Goal: Information Seeking & Learning: Learn about a topic

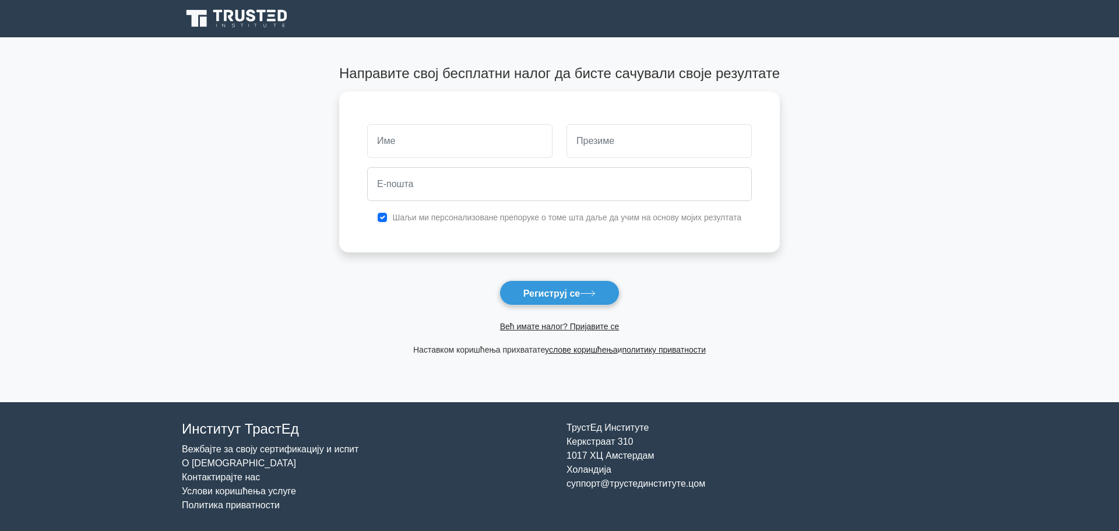
click at [586, 325] on font "Већ имате налог? Пријавите се" at bounding box center [559, 326] width 119 height 9
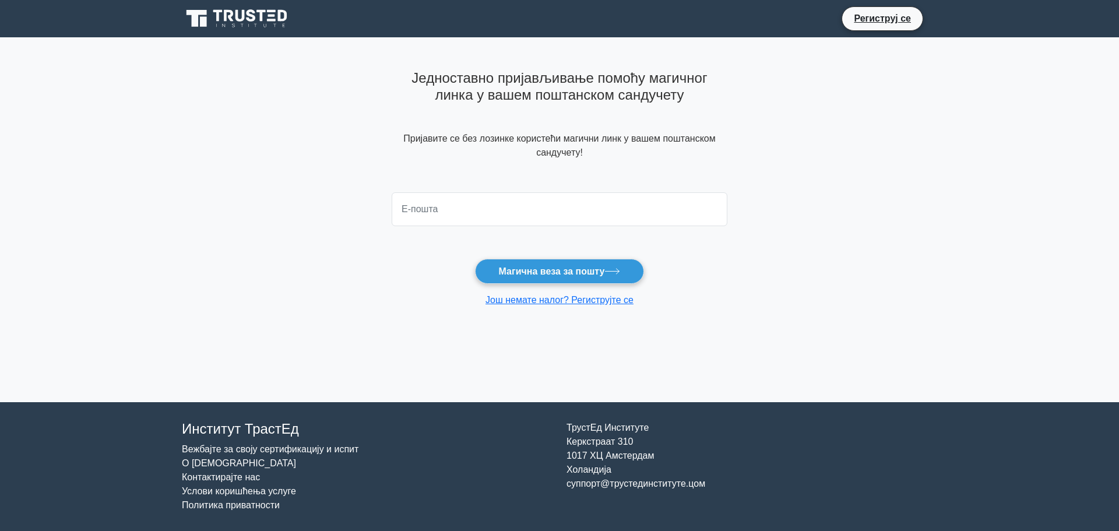
click at [567, 217] on input "email" at bounding box center [560, 209] width 336 height 34
type input "snezanas732@gmail.com"
click at [540, 273] on font "Магична веза за пошту" at bounding box center [552, 271] width 106 height 10
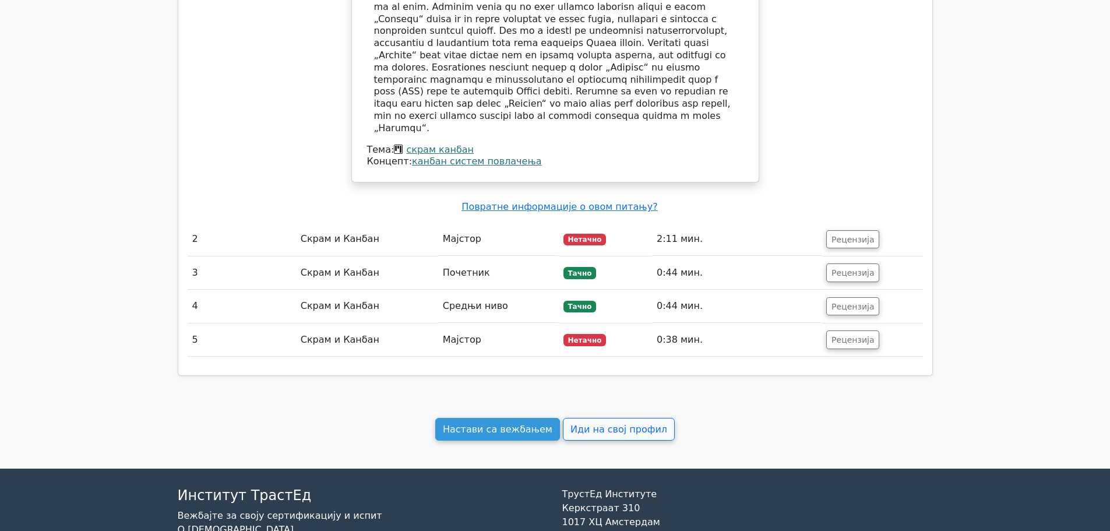
scroll to position [967, 0]
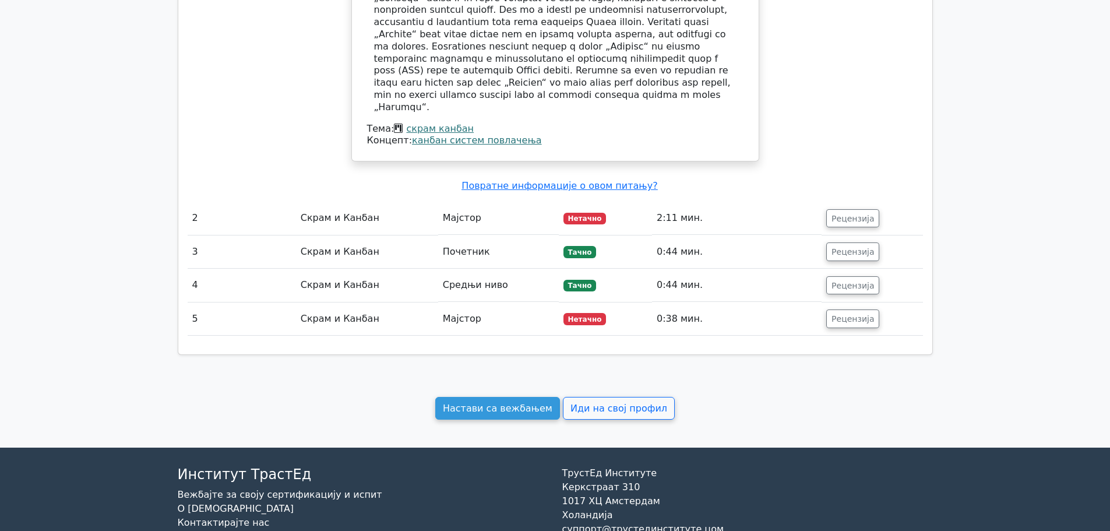
click at [830, 209] on button "Рецензија" at bounding box center [852, 218] width 53 height 19
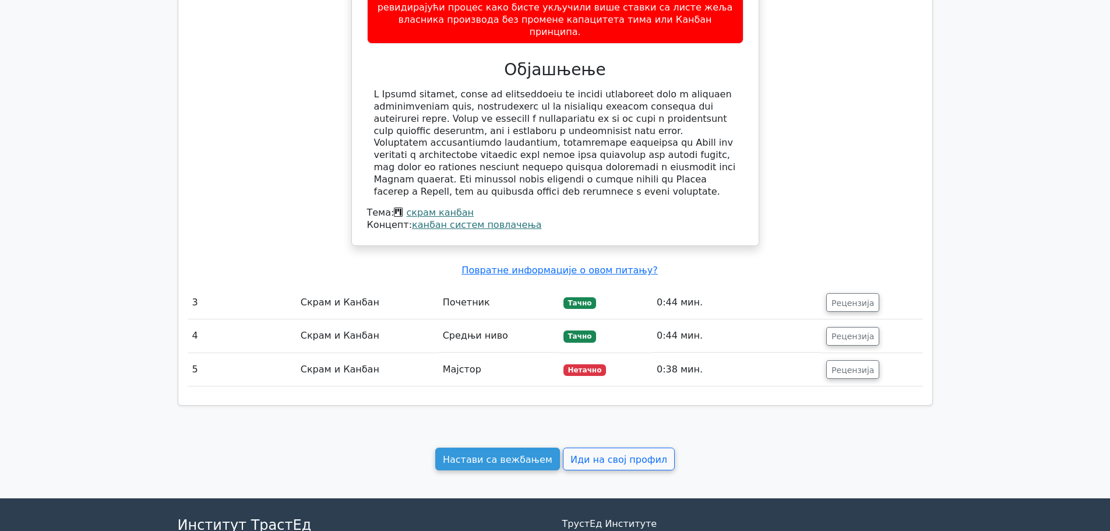
scroll to position [1606, 0]
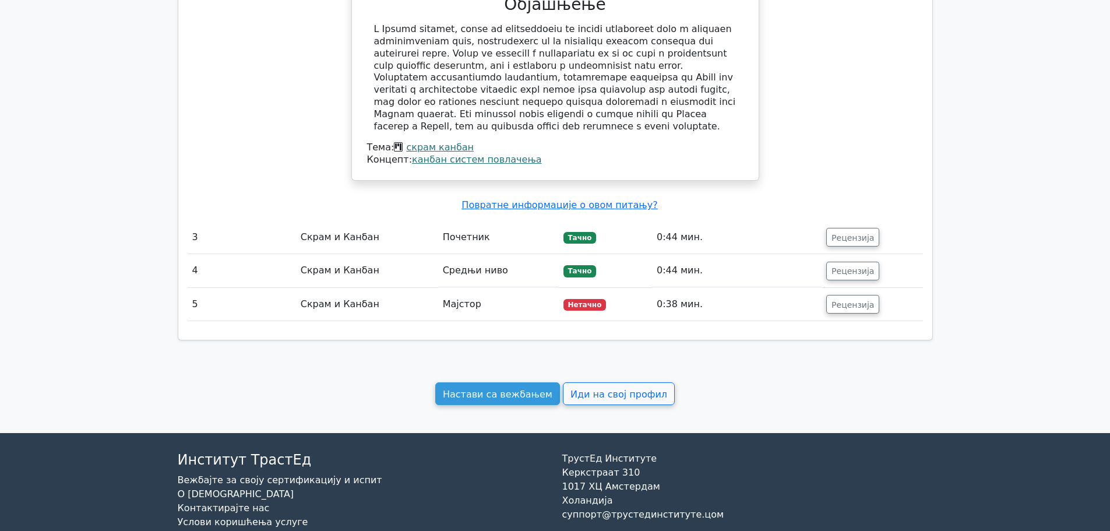
click at [522, 388] on font "Настави са вежбањем" at bounding box center [498, 393] width 110 height 11
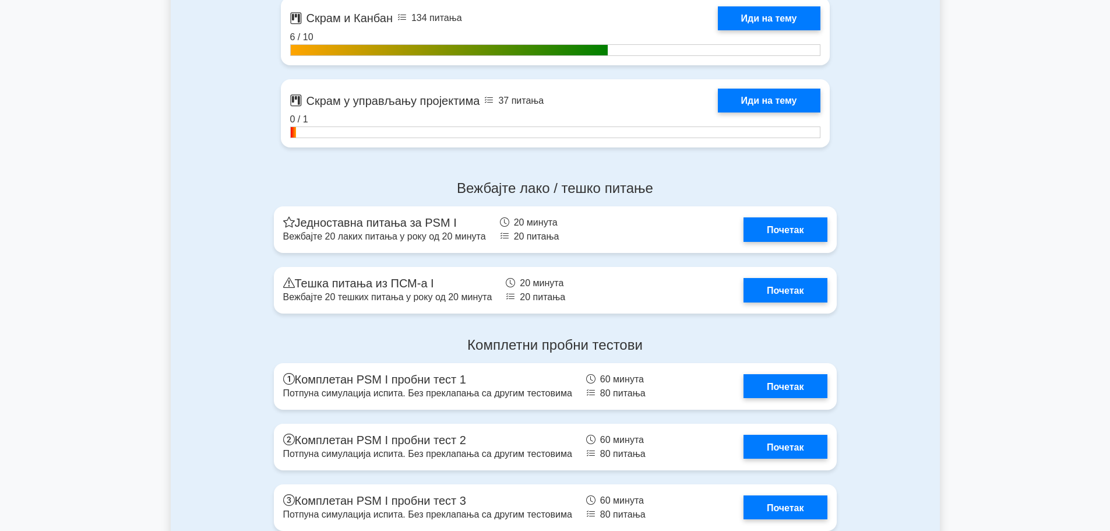
scroll to position [2755, 0]
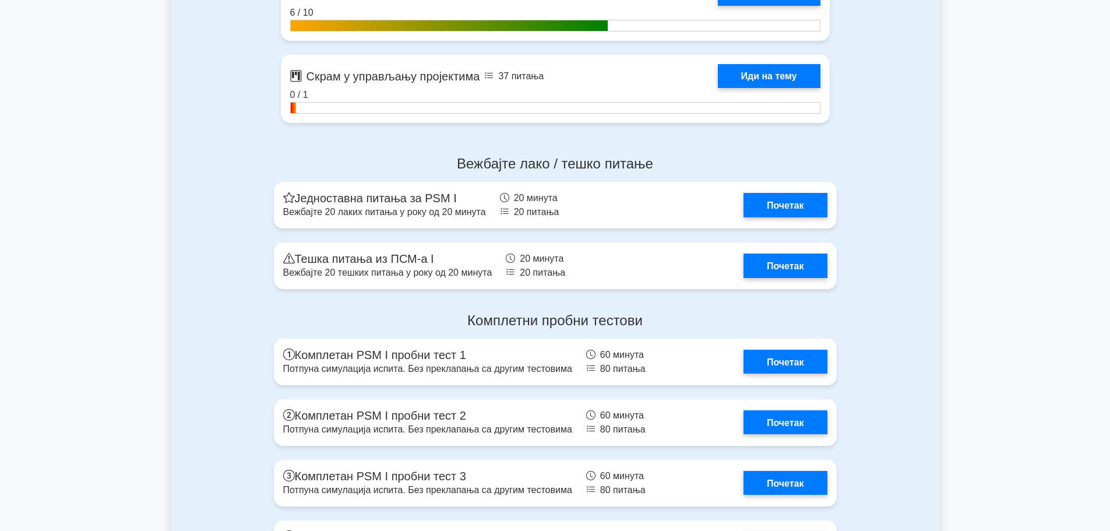
click at [789, 70] on link "Иди на тему" at bounding box center [769, 76] width 103 height 24
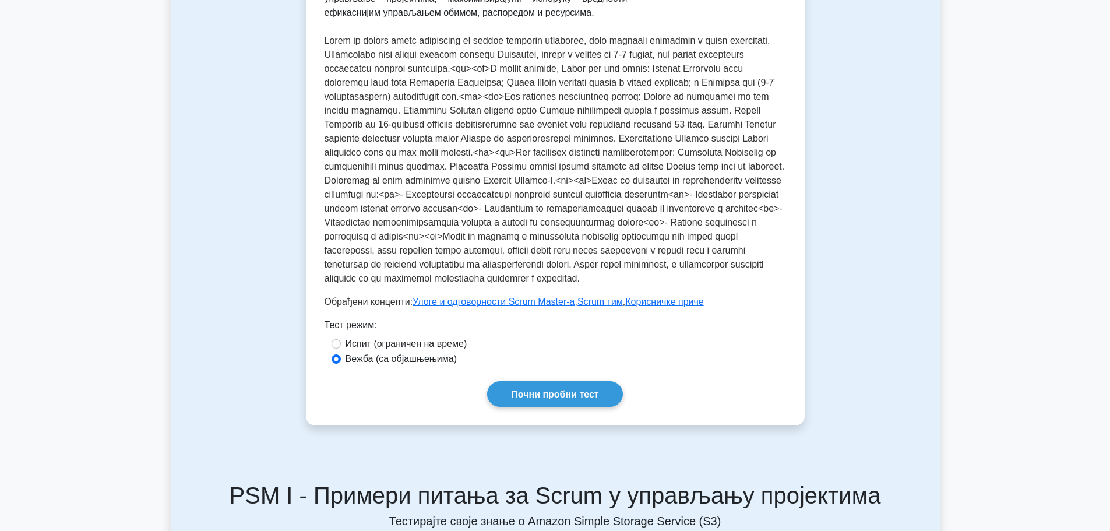
scroll to position [392, 0]
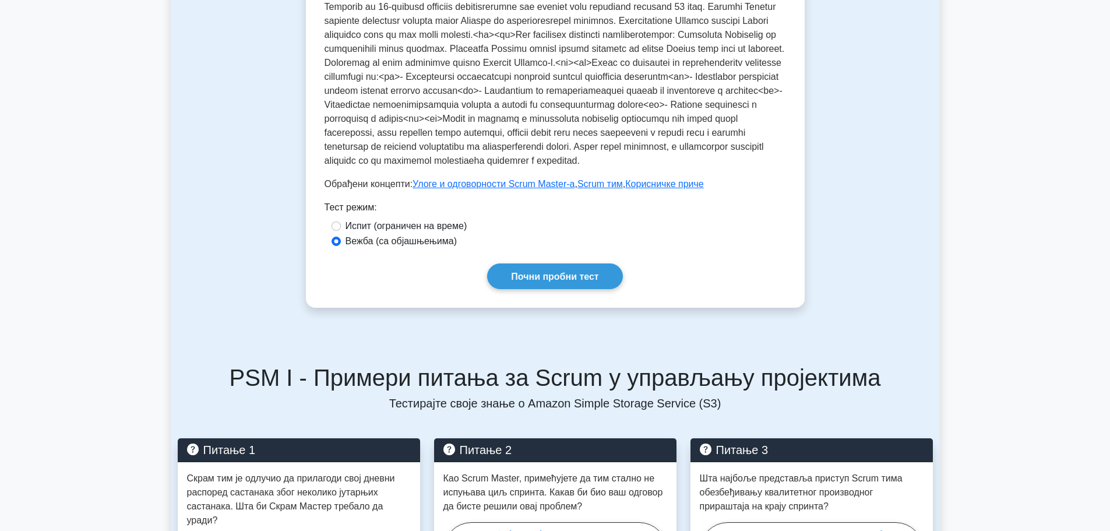
click at [537, 288] on link "Почни пробни тест" at bounding box center [554, 275] width 135 height 25
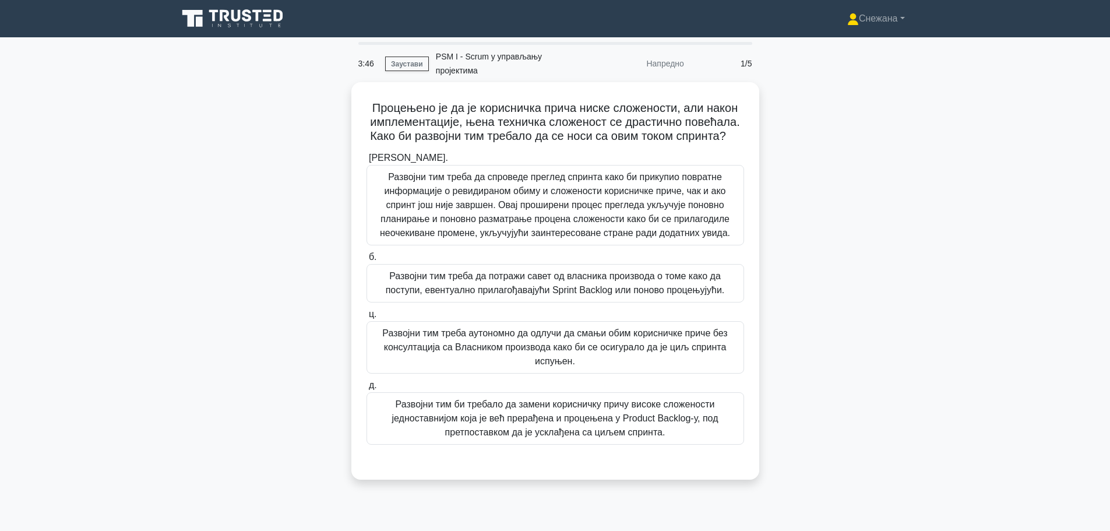
click at [537, 302] on div "Развојни тим треба да потражи савет од власника производа о томе како да поступ…" at bounding box center [556, 283] width 378 height 38
click at [367, 261] on input "б. Развојни тим треба да потражи савет од власника производа о томе како да пос…" at bounding box center [367, 258] width 0 height 8
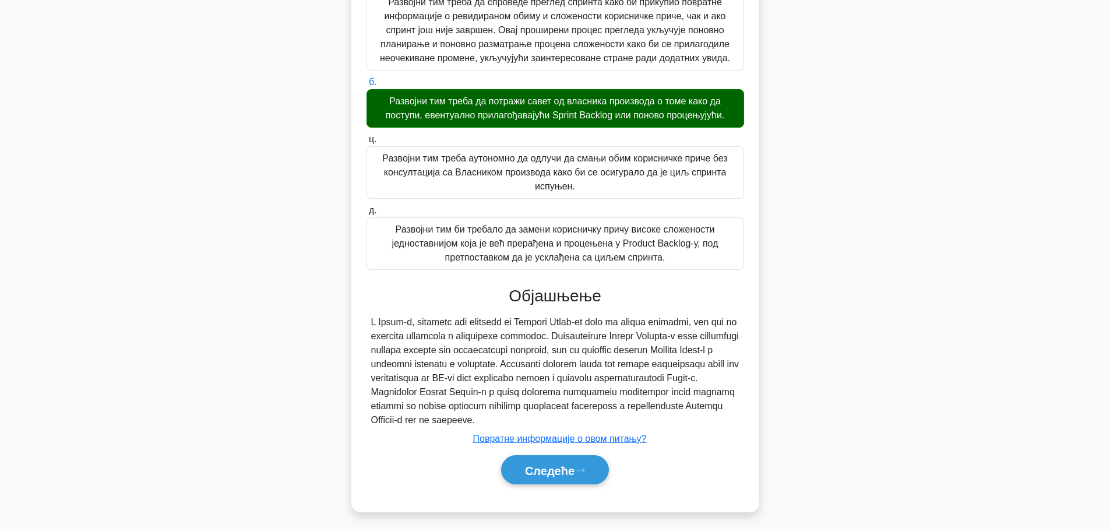
scroll to position [204, 0]
click at [539, 467] on font "Следеће" at bounding box center [550, 470] width 50 height 13
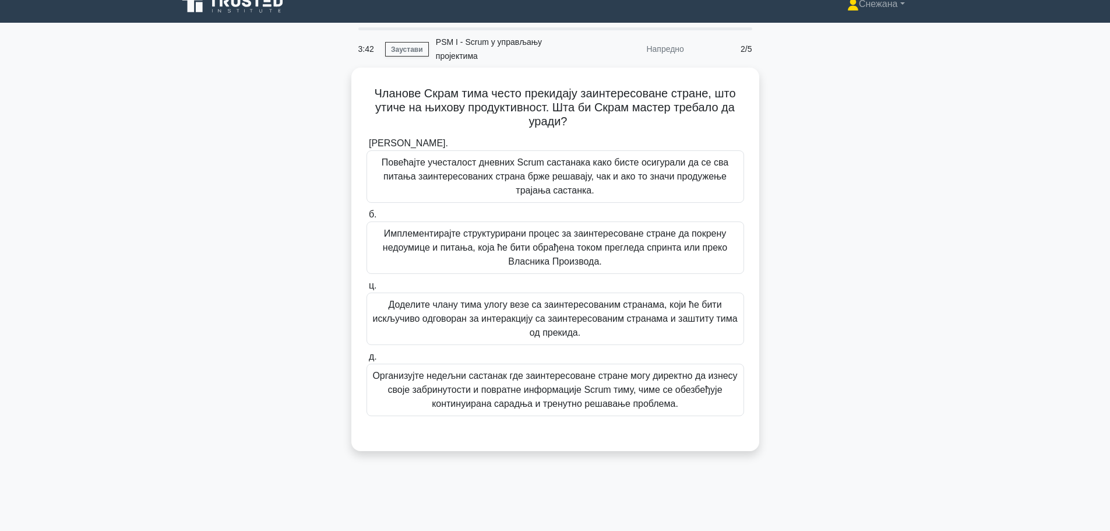
scroll to position [0, 0]
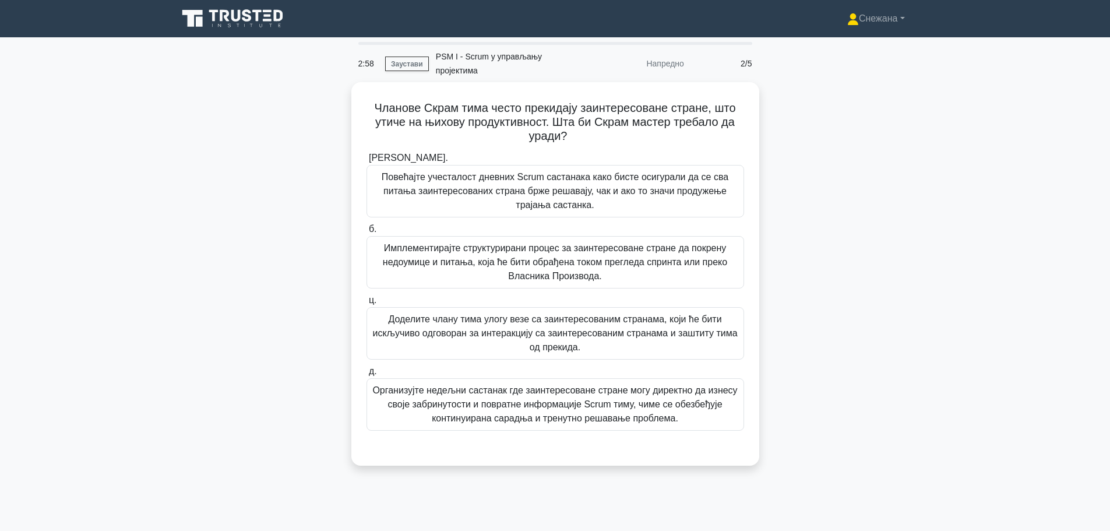
click at [503, 412] on font "Организујте недељни састанак где заинтересоване стране могу директно да изнесу …" at bounding box center [554, 404] width 365 height 38
click at [367, 375] on input "д. Организујте недељни састанак где заинтересоване стране могу директно да изне…" at bounding box center [367, 372] width 0 height 8
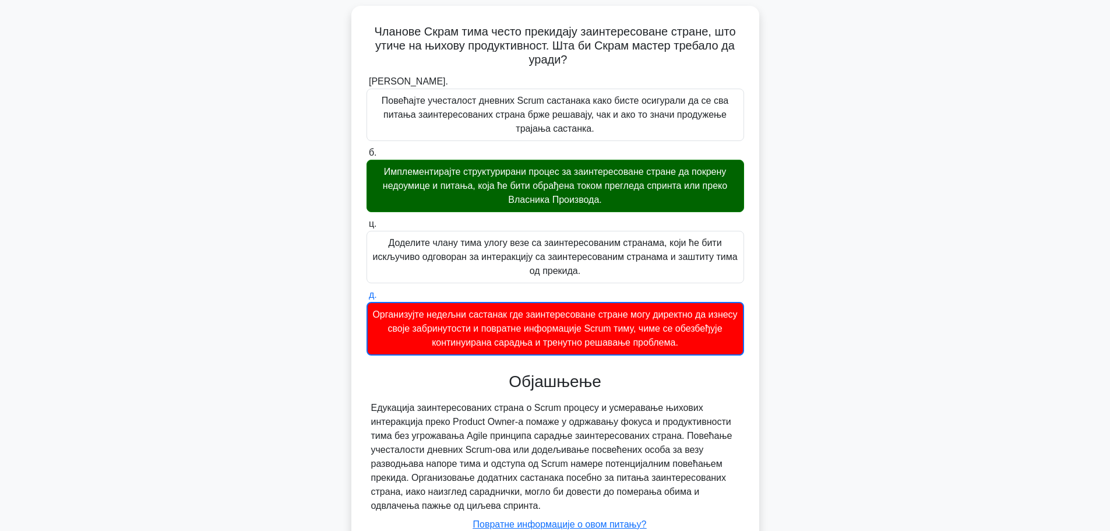
scroll to position [163, 0]
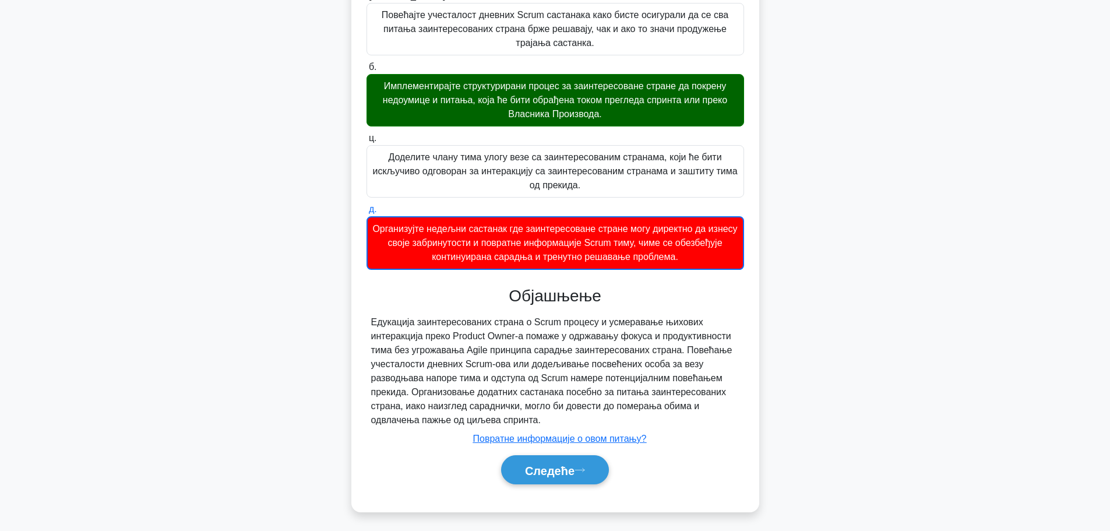
click at [551, 473] on font "Следеће" at bounding box center [550, 470] width 50 height 13
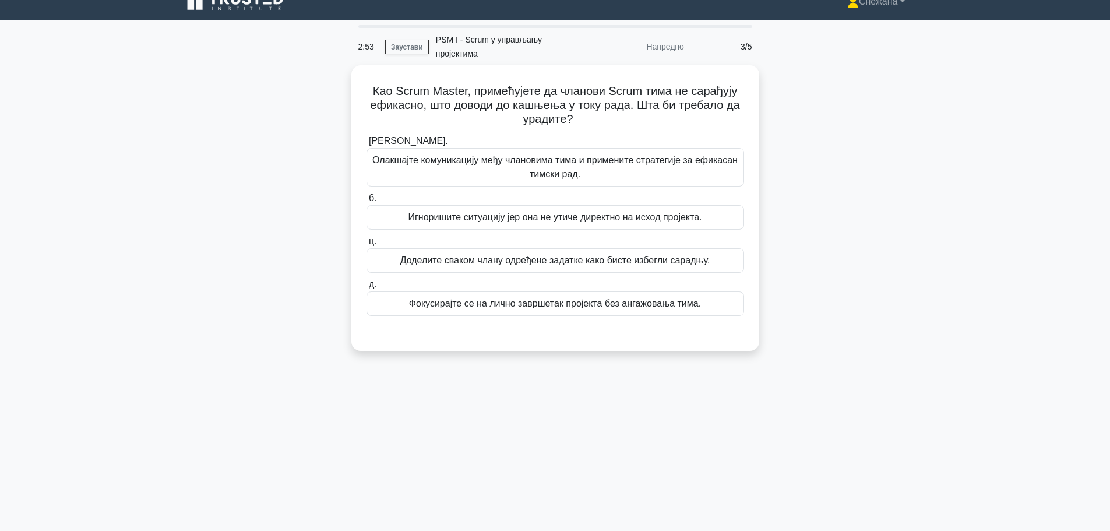
scroll to position [0, 0]
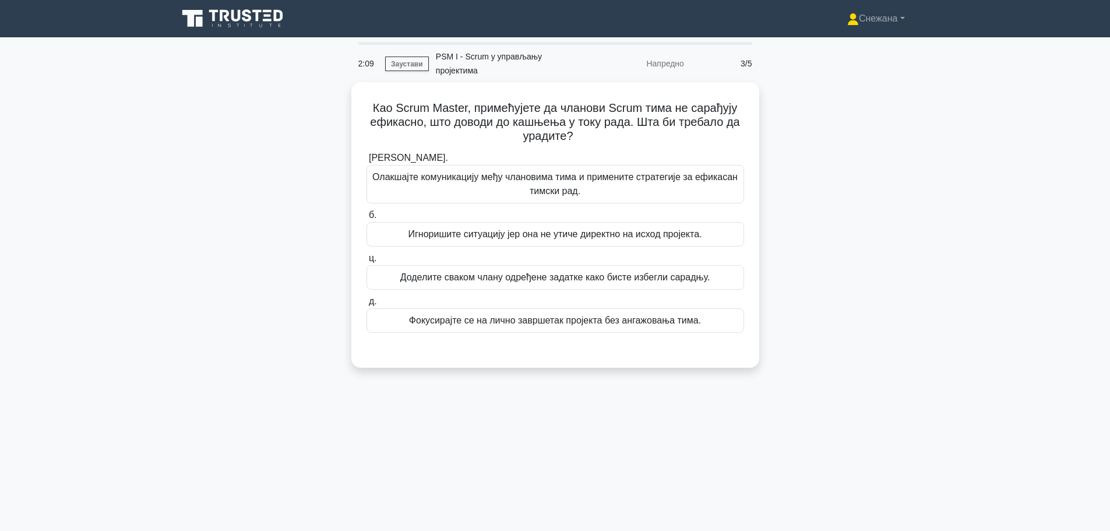
click at [580, 167] on div "Олакшајте комуникацију међу члановима тима и примените стратегије за ефикасан т…" at bounding box center [556, 184] width 378 height 38
click at [367, 162] on input "а. Олакшајте комуникацију међу члановима тима и примените стратегије за ефикаса…" at bounding box center [367, 158] width 0 height 8
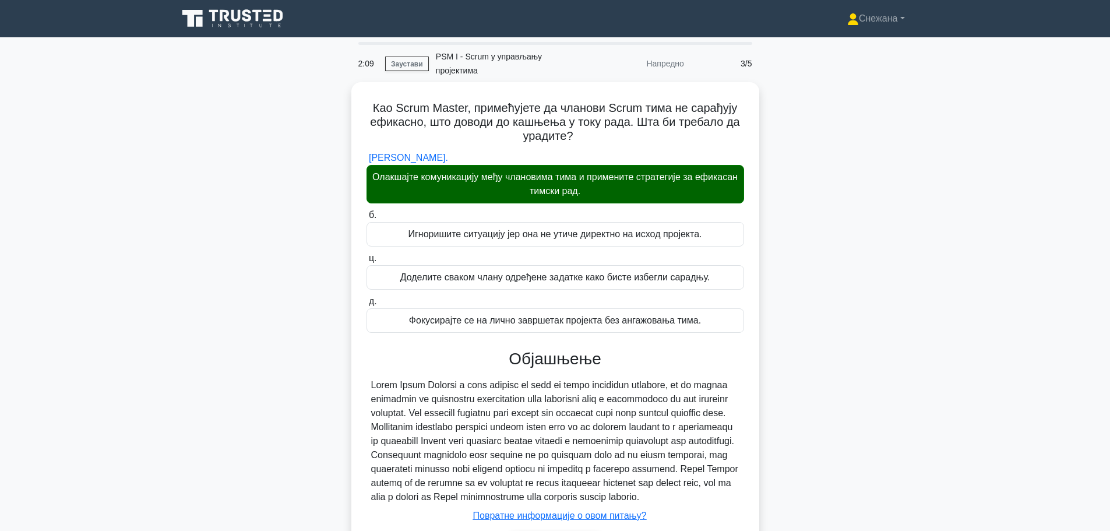
scroll to position [106, 0]
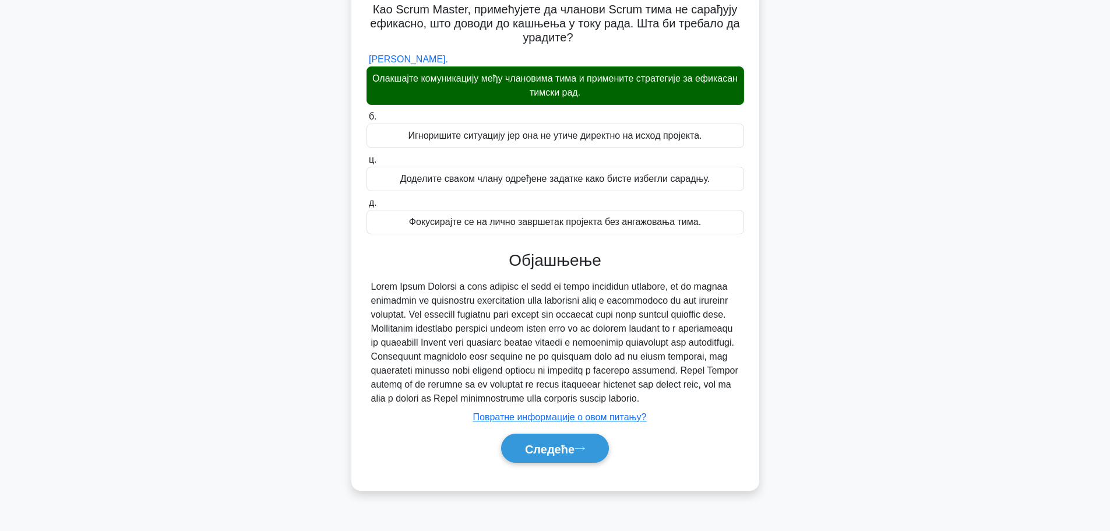
click at [566, 455] on font "Следеће" at bounding box center [550, 448] width 50 height 13
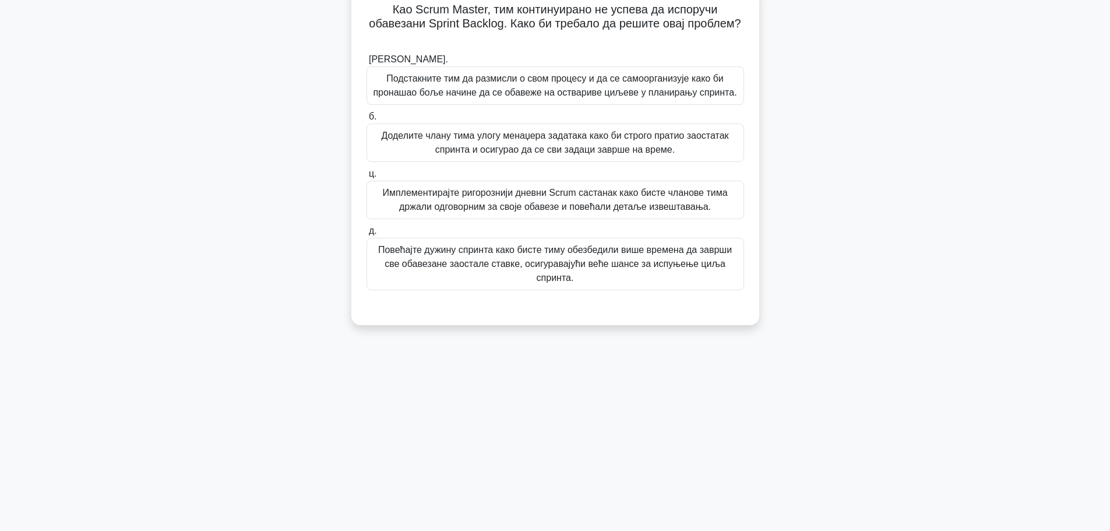
scroll to position [0, 0]
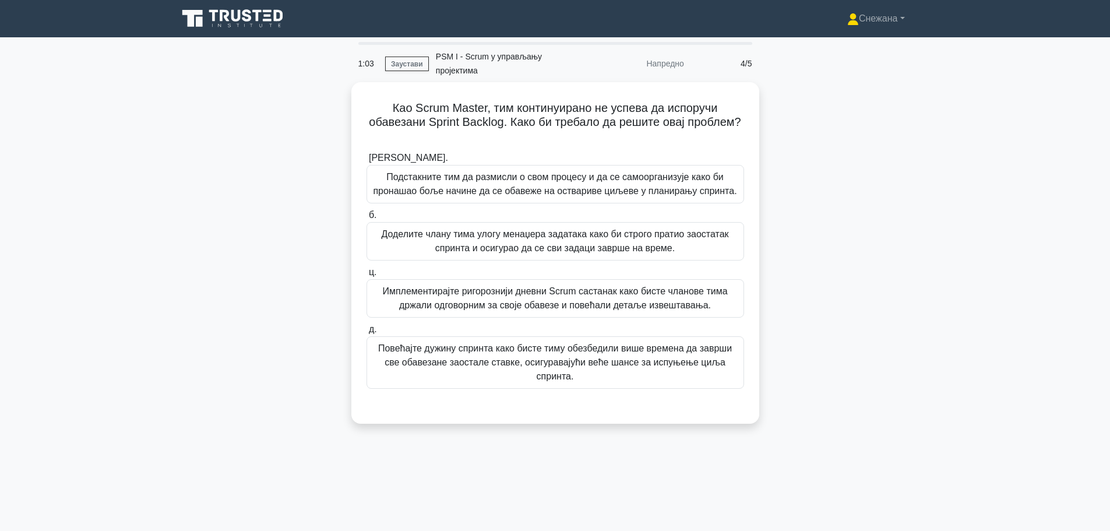
click at [521, 157] on label "а. Подстакните тим да размисли о свом процесу и да се самоорганизује како би пр…" at bounding box center [556, 177] width 378 height 52
click at [367, 157] on input "а. Подстакните тим да размисли о свом процесу и да се самоорганизује како би пр…" at bounding box center [367, 158] width 0 height 8
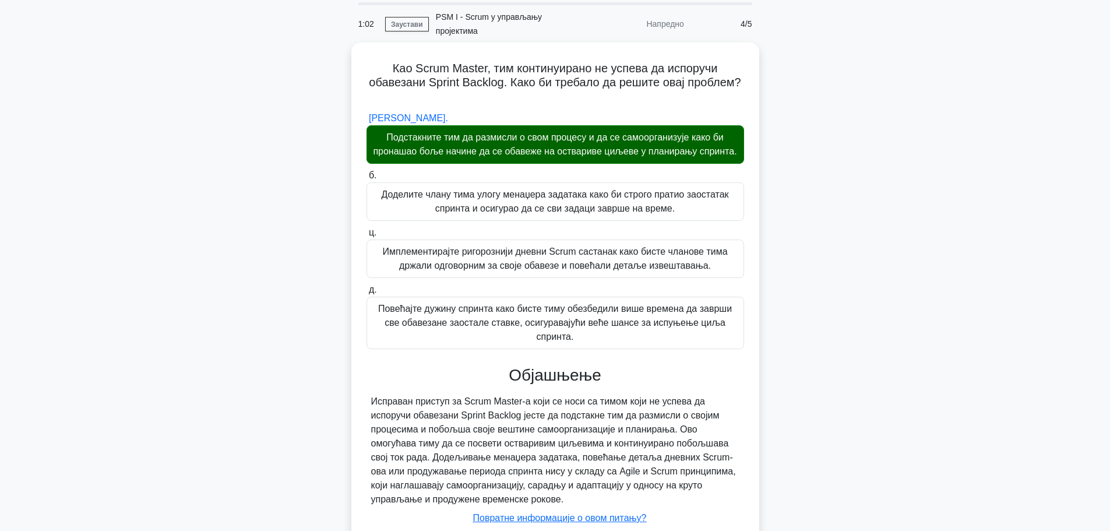
scroll to position [134, 0]
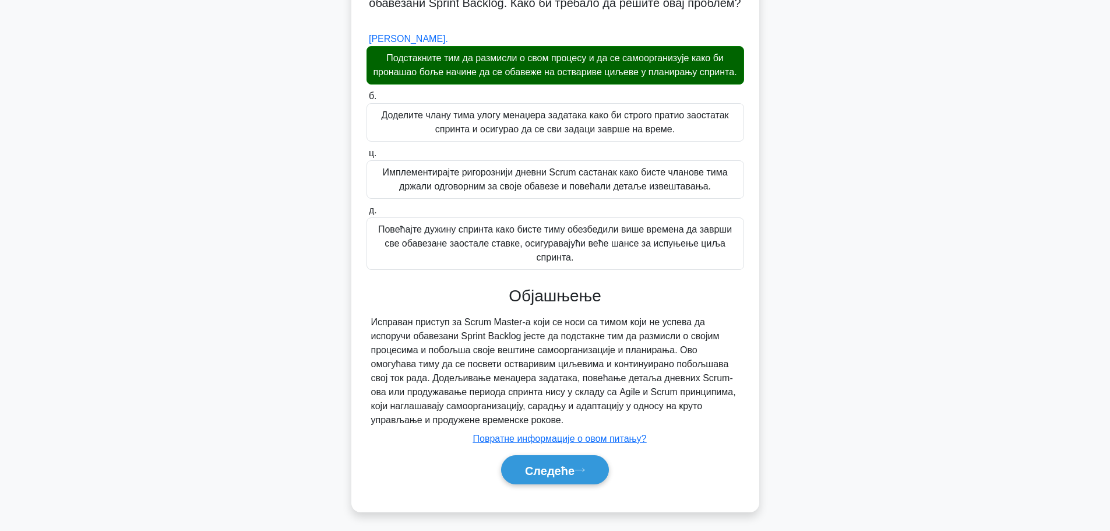
click at [546, 477] on button "Следеће" at bounding box center [555, 470] width 108 height 30
click at [573, 468] on div "0:58 Заустави PSM I - Scrum у управљању пројектима Напредно 5/5 Као Scrum Maste…" at bounding box center [555, 224] width 769 height 603
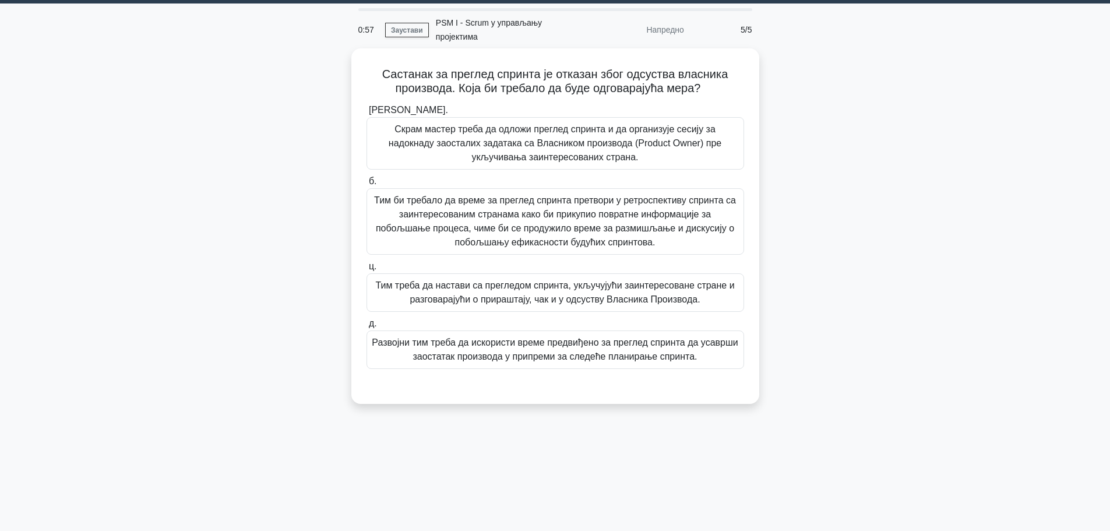
scroll to position [0, 0]
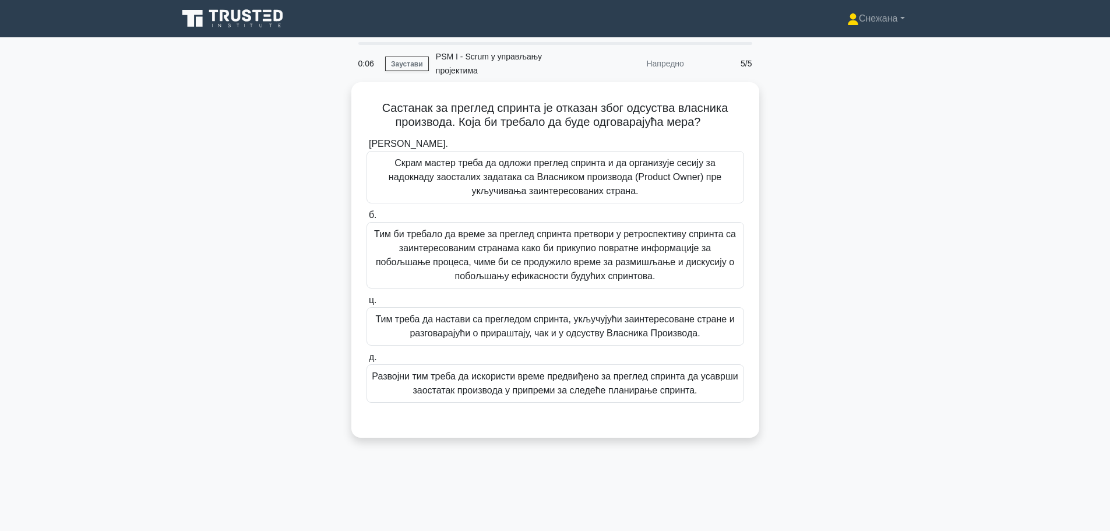
click at [467, 175] on font "Скрам мастер треба да одложи преглед спринта и да организује сесију за надокнад…" at bounding box center [555, 177] width 333 height 38
click at [367, 148] on input "а. Скрам мастер треба да одложи преглед спринта и да организује сесију за надок…" at bounding box center [367, 144] width 0 height 8
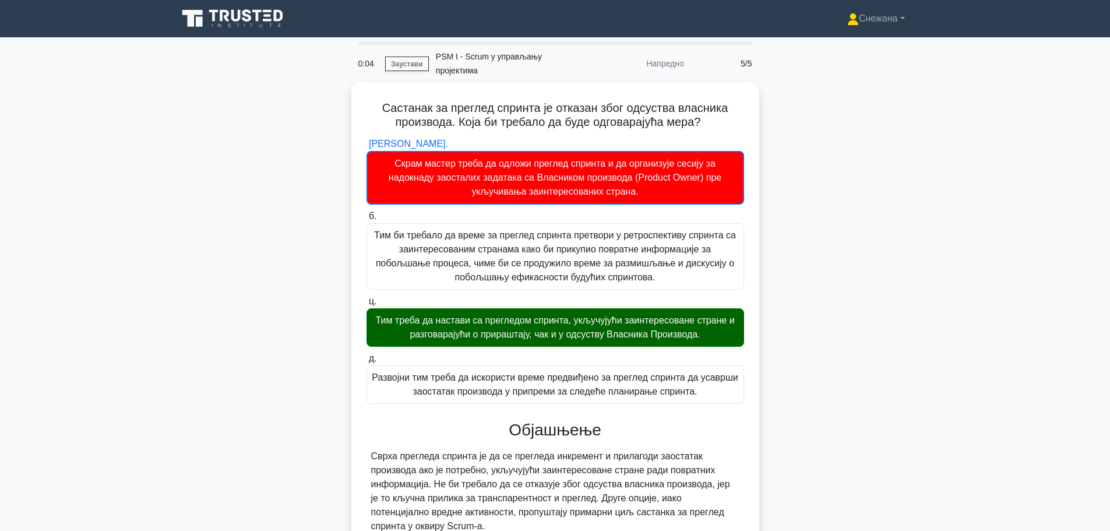
scroll to position [107, 0]
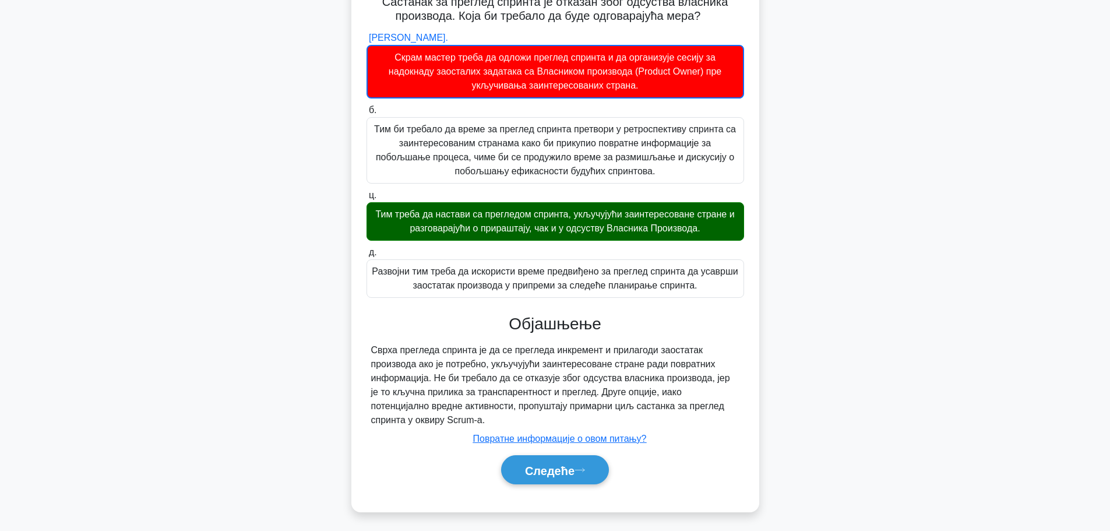
click at [511, 466] on button "Следеће" at bounding box center [555, 470] width 108 height 30
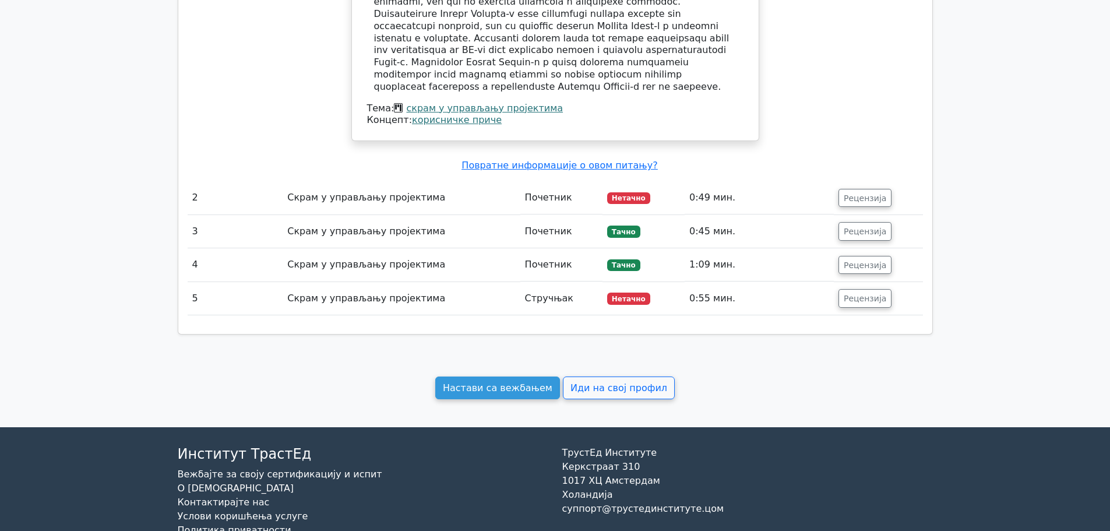
scroll to position [1068, 0]
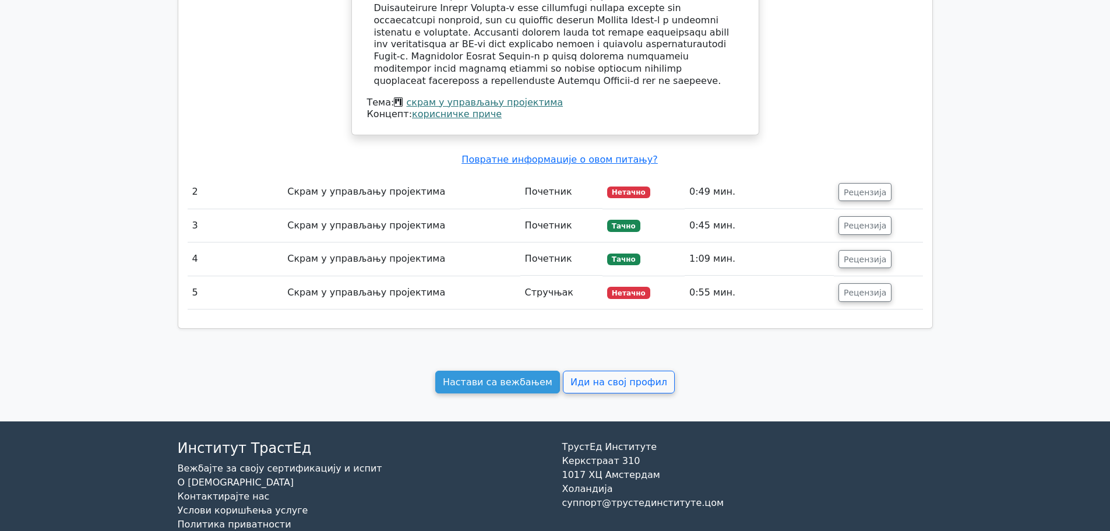
click at [480, 276] on td "Скрам у управљању пројектима" at bounding box center [401, 292] width 237 height 33
click at [875, 288] on font "Рецензија" at bounding box center [865, 292] width 43 height 9
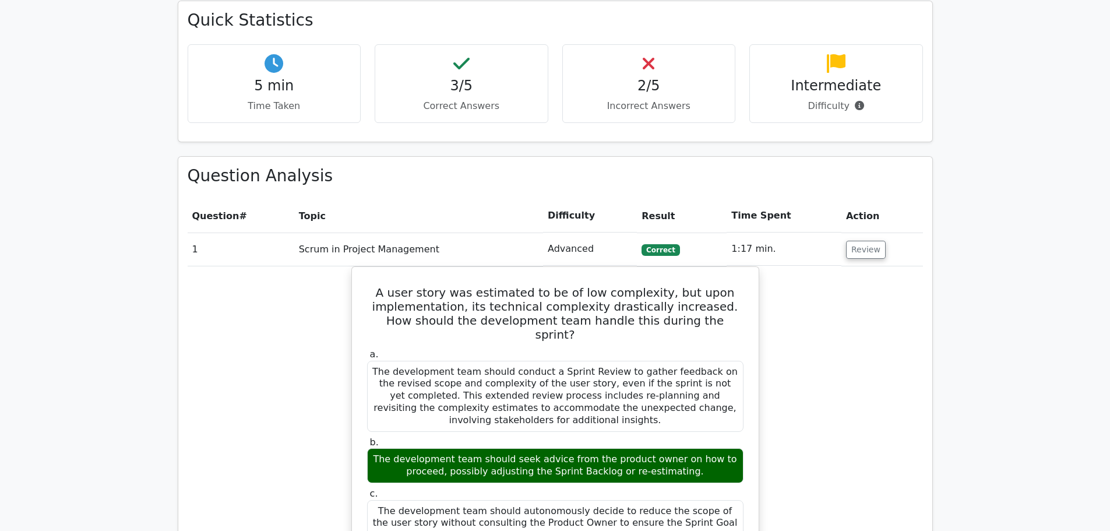
scroll to position [365, 0]
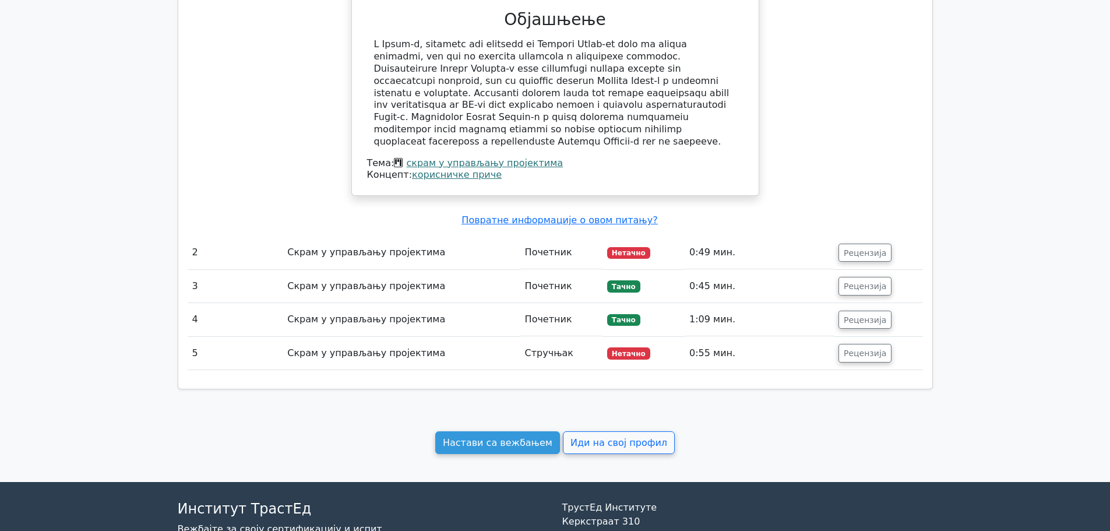
scroll to position [991, 0]
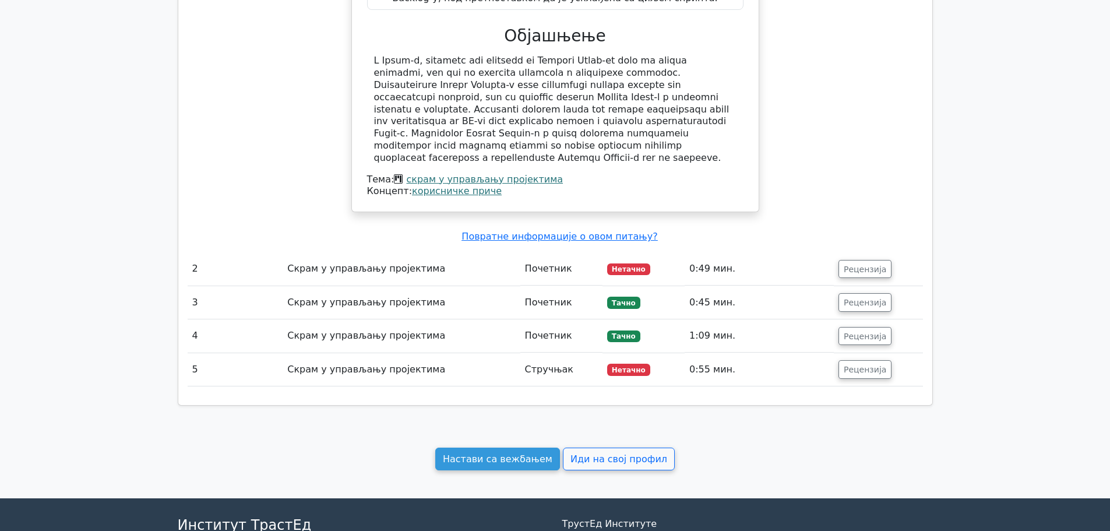
click at [418, 353] on td "Скрам у управљању пројектима" at bounding box center [401, 369] width 237 height 33
click at [847, 365] on font "Рецензија" at bounding box center [865, 369] width 43 height 9
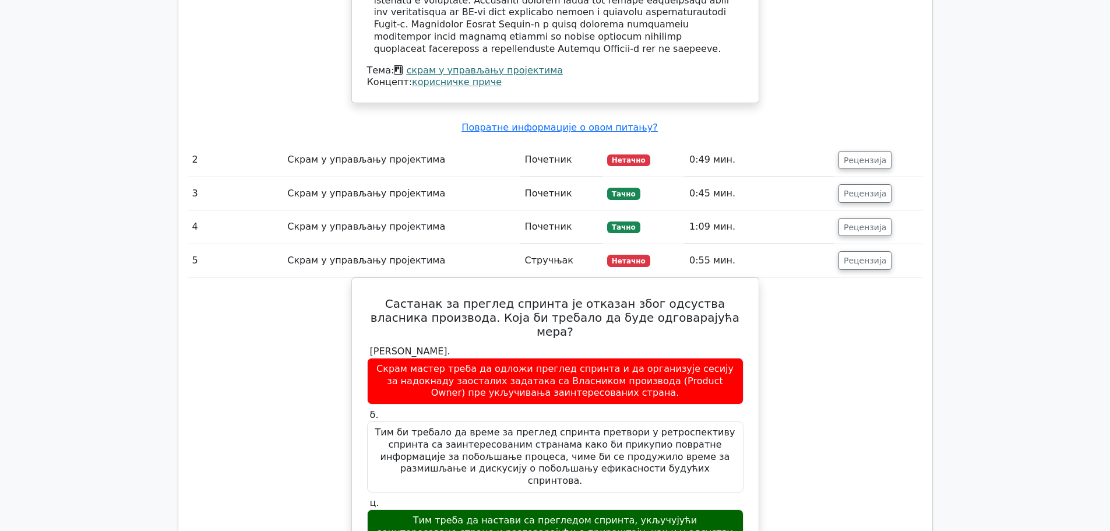
scroll to position [1099, 0]
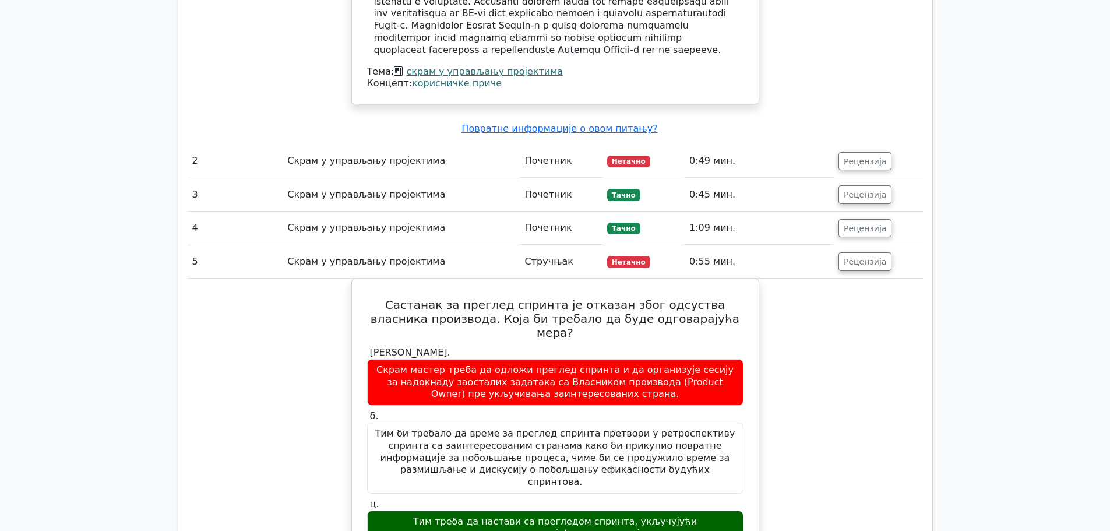
click at [875, 156] on font "Рецензија" at bounding box center [865, 160] width 43 height 9
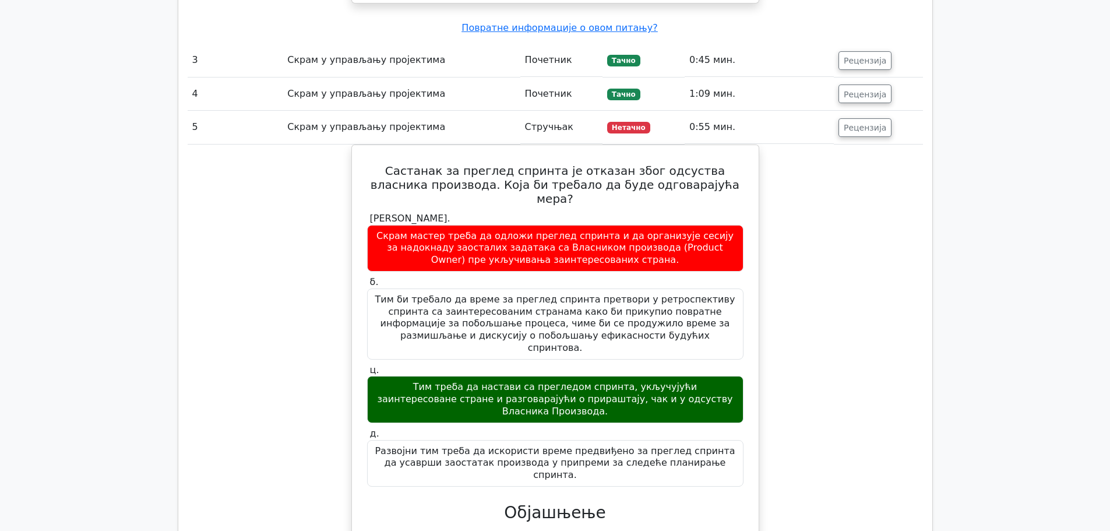
scroll to position [2114, 0]
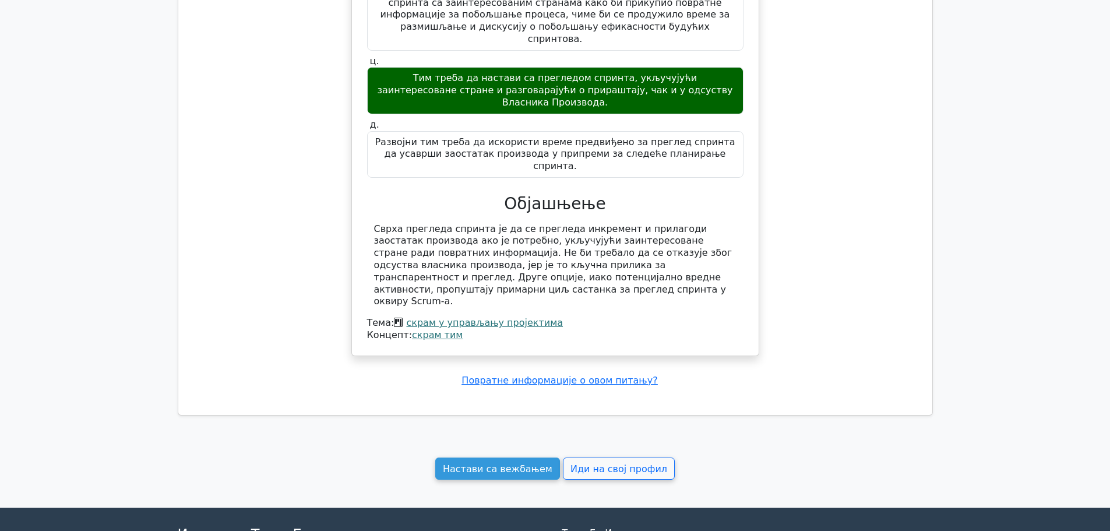
click at [526, 463] on font "Настави са вежбањем" at bounding box center [498, 468] width 110 height 11
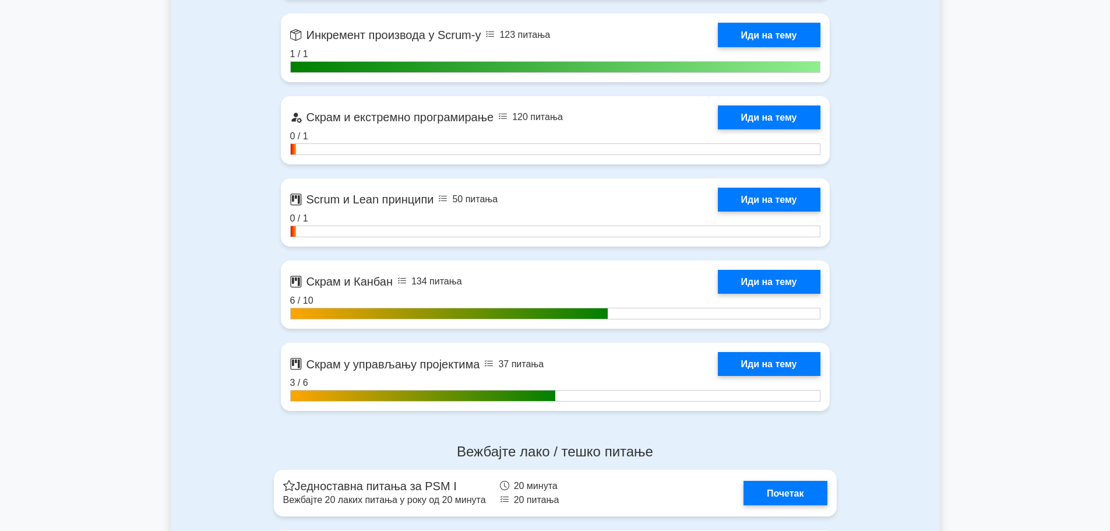
scroll to position [2463, 0]
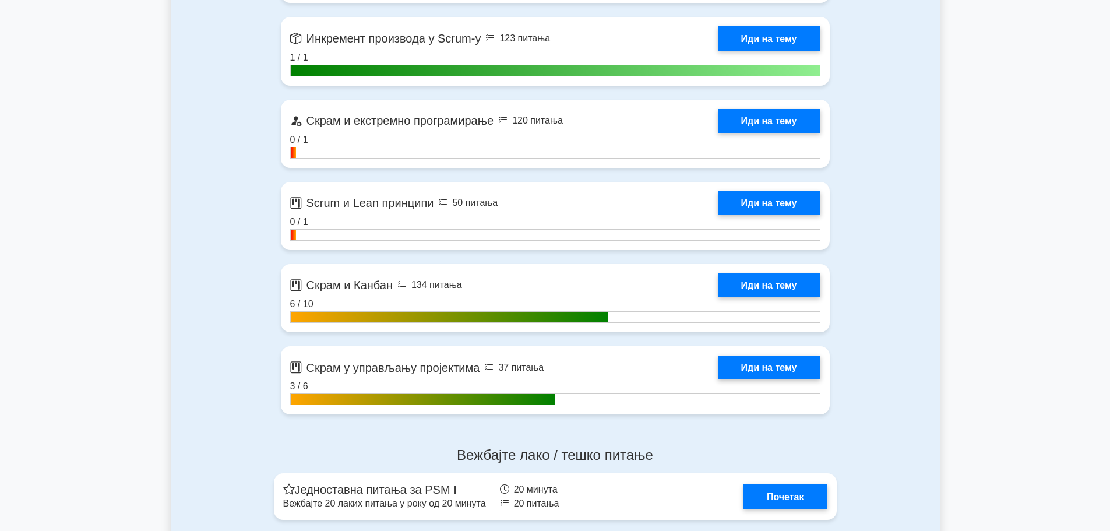
click at [775, 361] on link "Иди на тему" at bounding box center [769, 368] width 103 height 24
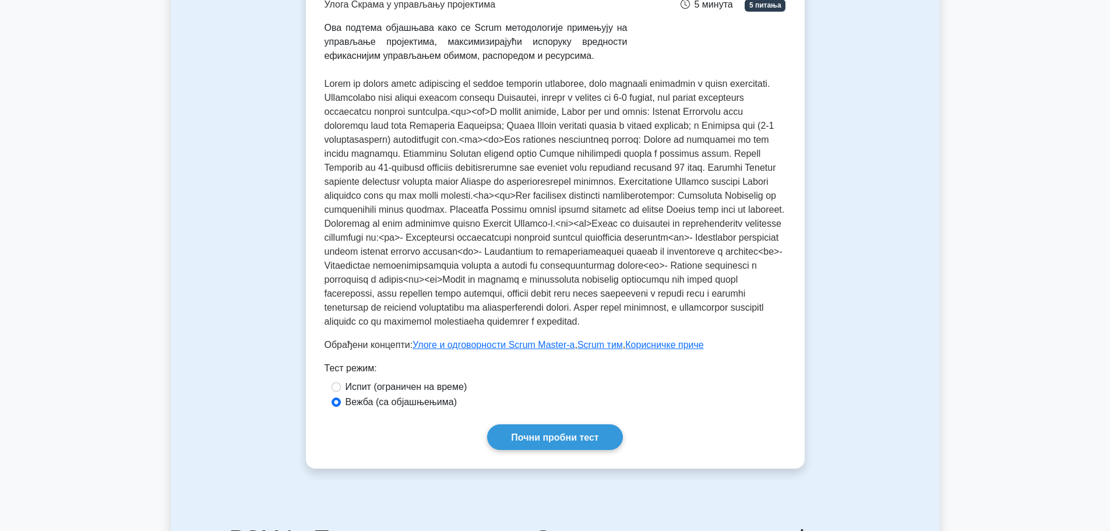
scroll to position [236, 0]
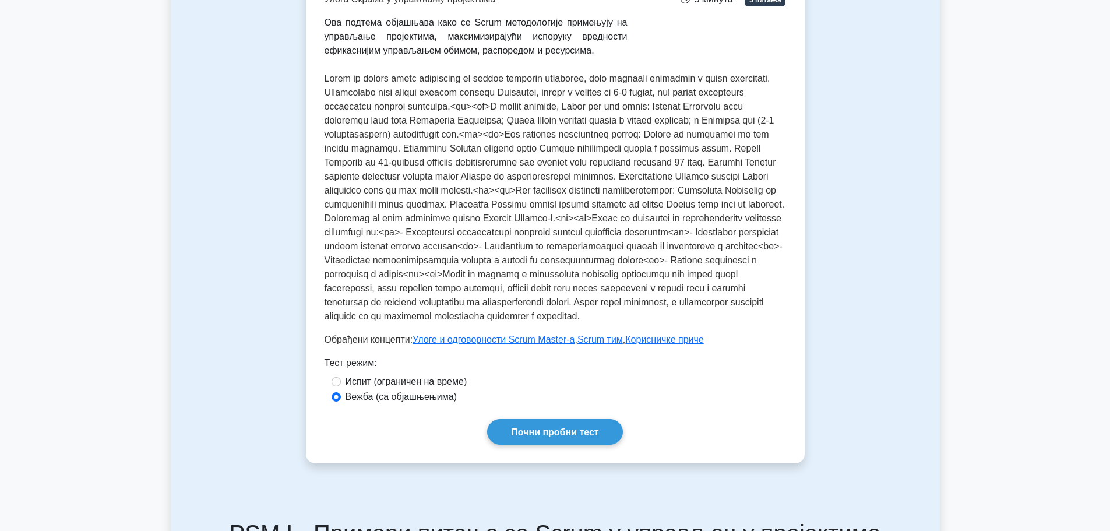
click at [613, 442] on div "Скрам у управљању пројектима Улога Скрама у управљању пројектима Ова подтема об…" at bounding box center [556, 188] width 462 height 512
click at [605, 444] on link "Почни пробни тест" at bounding box center [554, 431] width 135 height 25
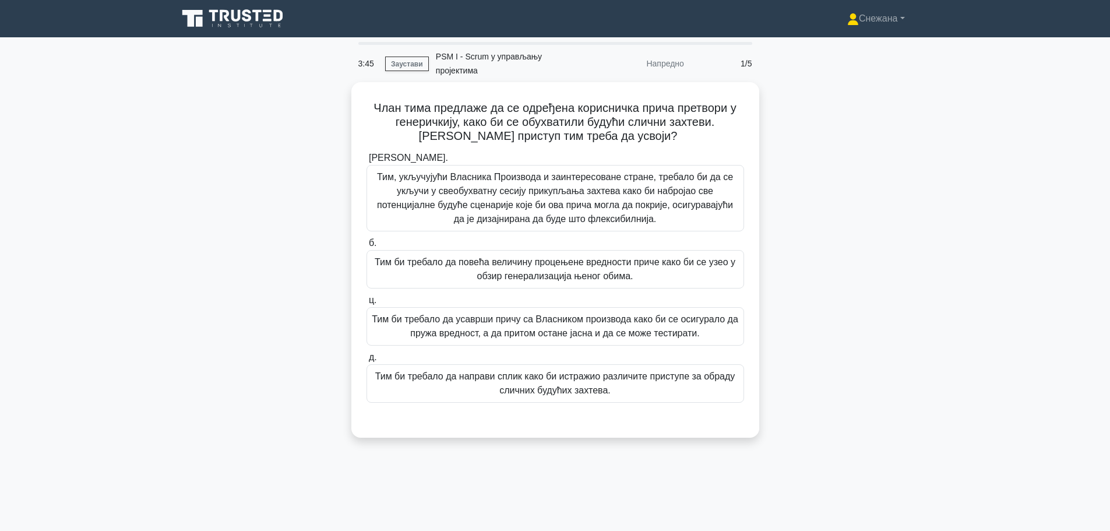
drag, startPoint x: 0, startPoint y: 0, endPoint x: 671, endPoint y: 334, distance: 749.8
click at [671, 334] on div "3:45 Заустави PSM I - Scrum у управљању пројектима Напредно 1/5 Члан тима предл…" at bounding box center [555, 333] width 769 height 583
click at [721, 314] on font "Тим би требало да усаврши причу са Власником производа како би се осигурало да …" at bounding box center [555, 326] width 367 height 24
click at [367, 304] on input "ц. Тим би требало да усаврши причу са Власником производа како би се осигурало …" at bounding box center [367, 301] width 0 height 8
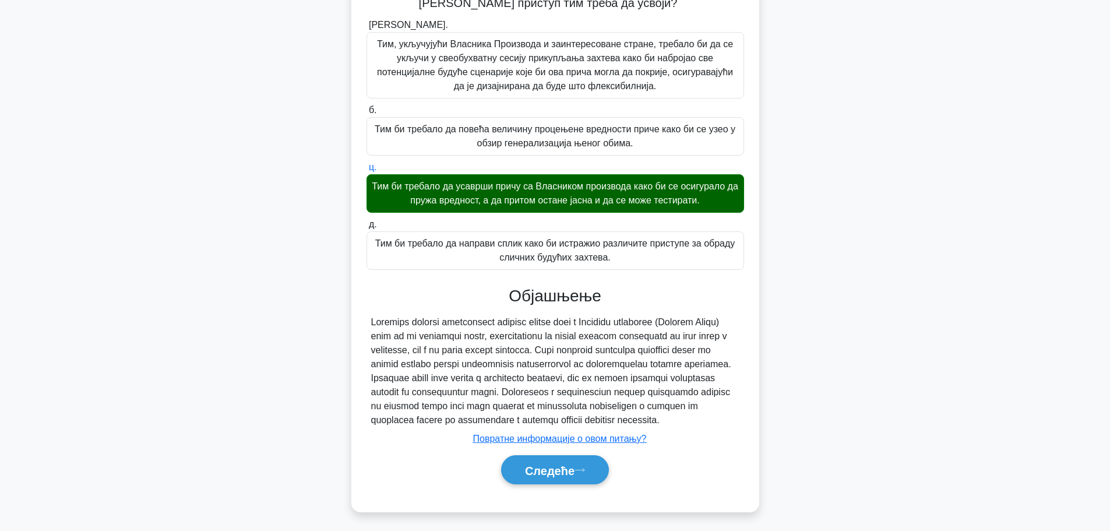
click at [580, 478] on button "Следеће" at bounding box center [555, 470] width 108 height 30
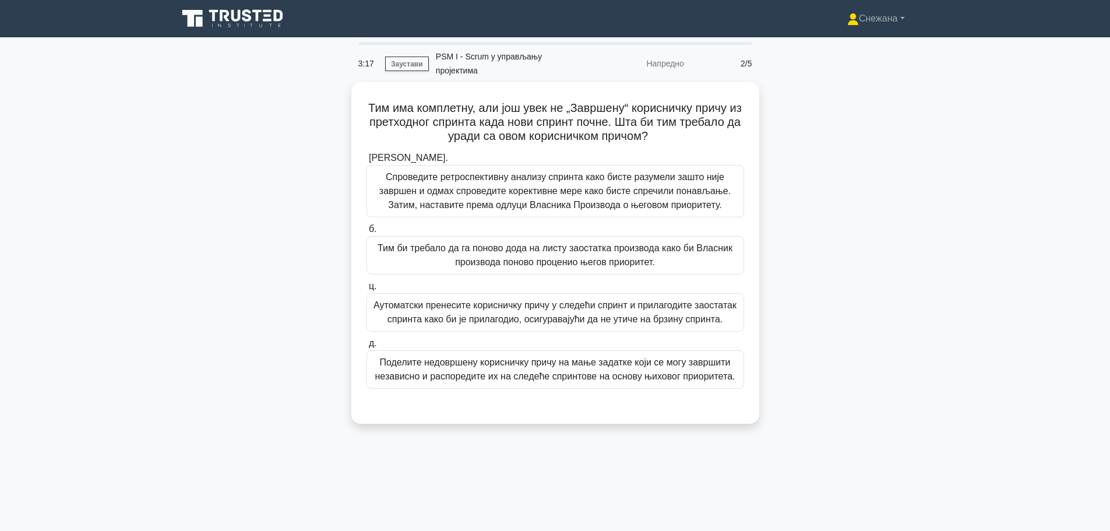
click at [572, 177] on font "Спроведите ретроспективну анализу спринта како бисте разумели зашто није заврше…" at bounding box center [554, 191] width 351 height 38
click at [367, 162] on input "[PERSON_NAME]. Спроведите ретроспективну анализу спринта како бисте разумели за…" at bounding box center [367, 158] width 0 height 8
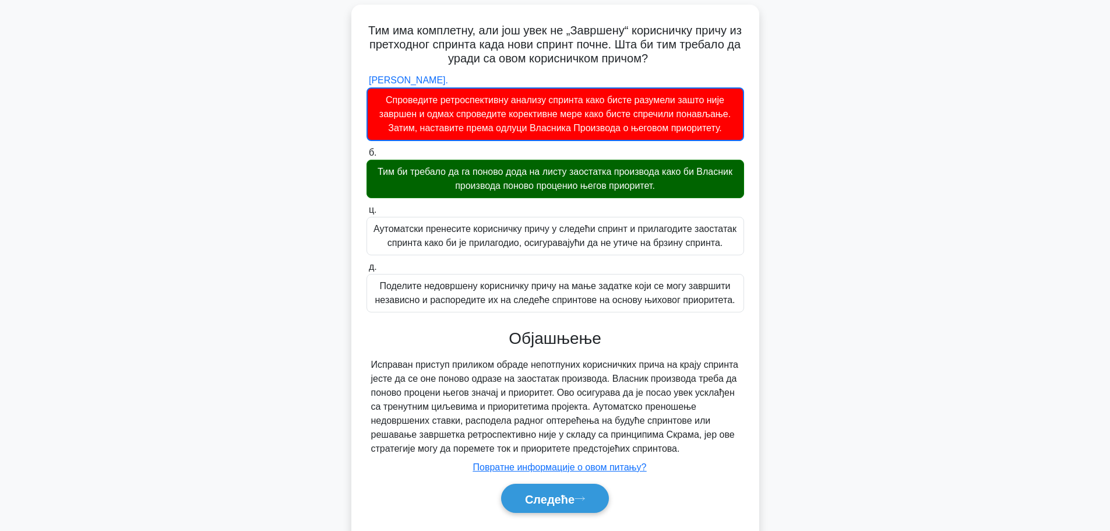
scroll to position [107, 0]
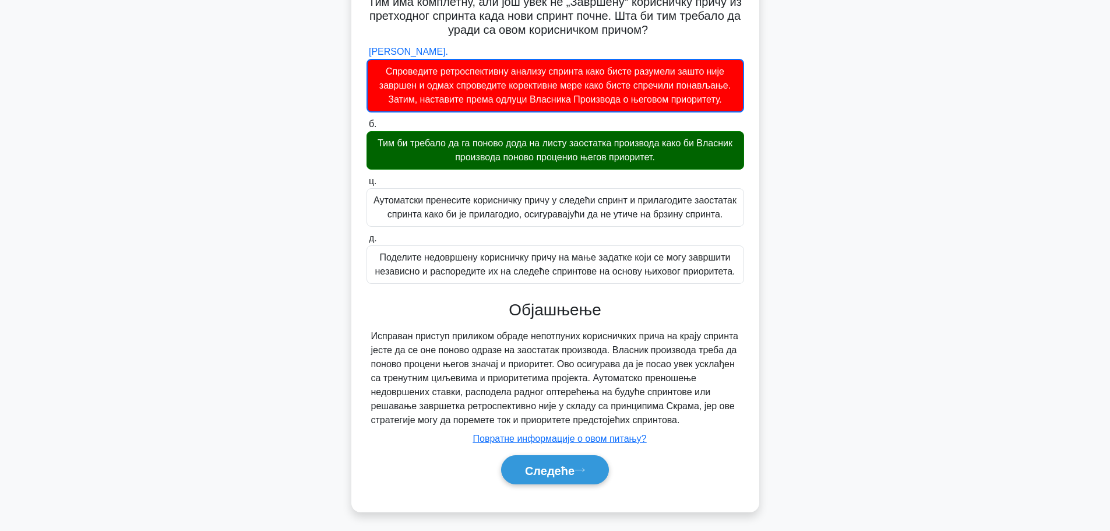
click at [580, 481] on button "Следеће" at bounding box center [555, 470] width 108 height 30
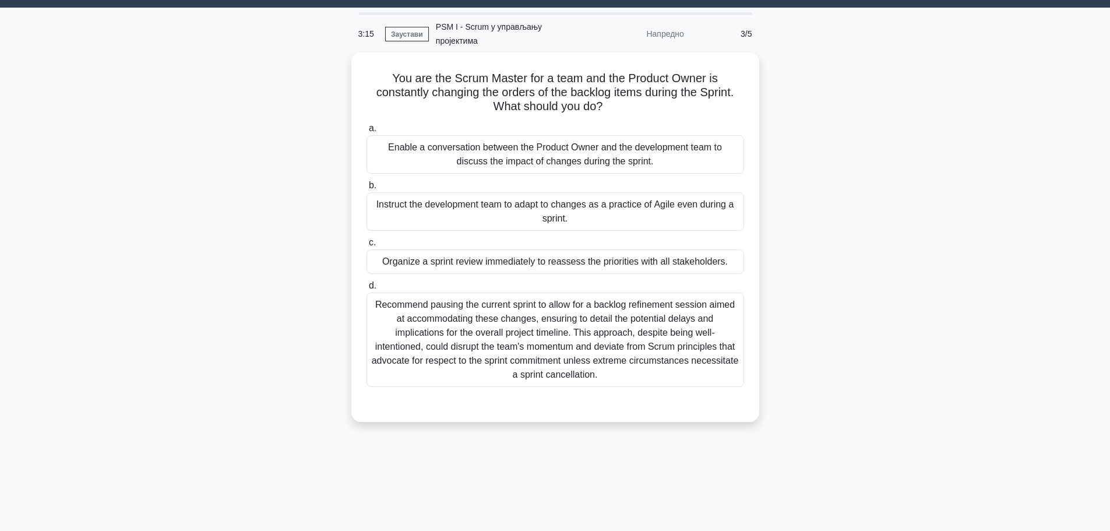
scroll to position [0, 0]
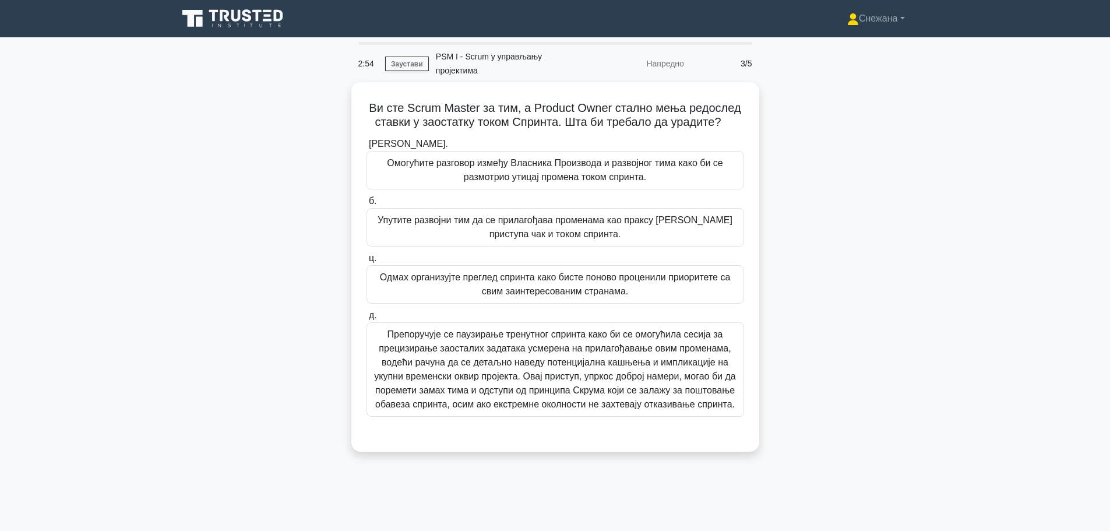
click at [529, 177] on font "Омогућите разговор између Власника Производа и развојног тима како би се размот…" at bounding box center [555, 170] width 336 height 24
click at [367, 148] on input "[PERSON_NAME]. Омогућите разговор између Власника Производа и развојног тима ка…" at bounding box center [367, 144] width 0 height 8
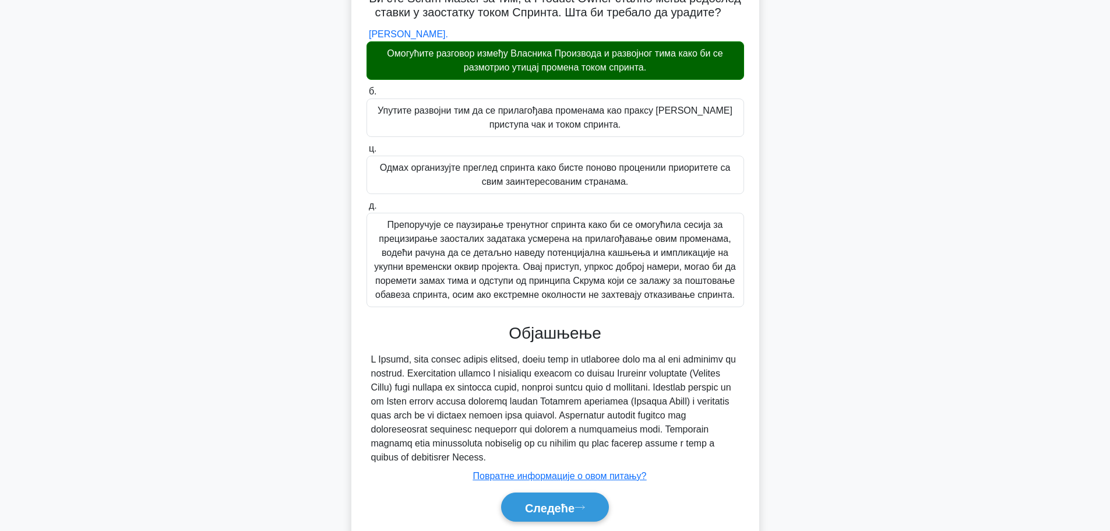
scroll to position [162, 0]
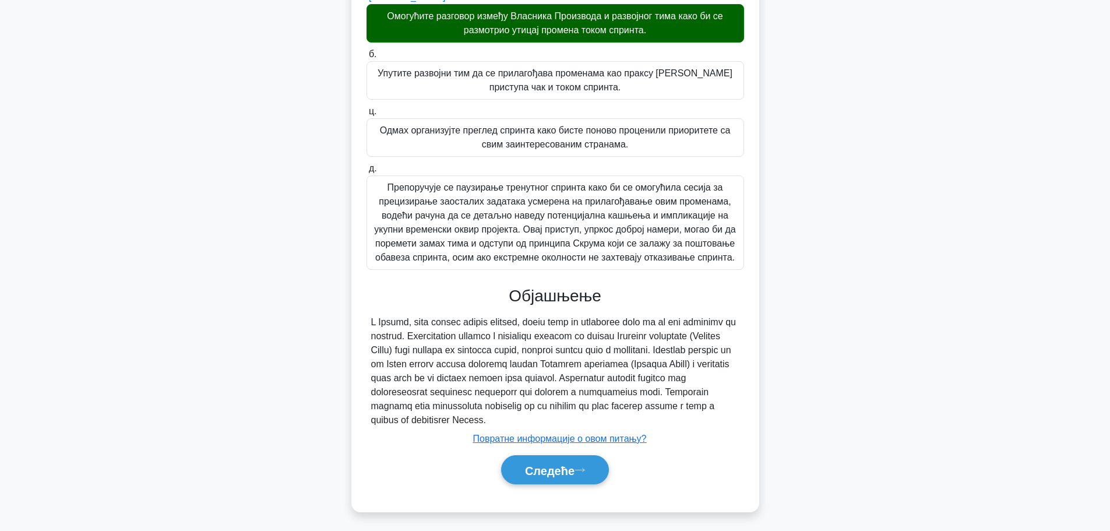
click at [574, 475] on button "Следеће" at bounding box center [555, 470] width 108 height 30
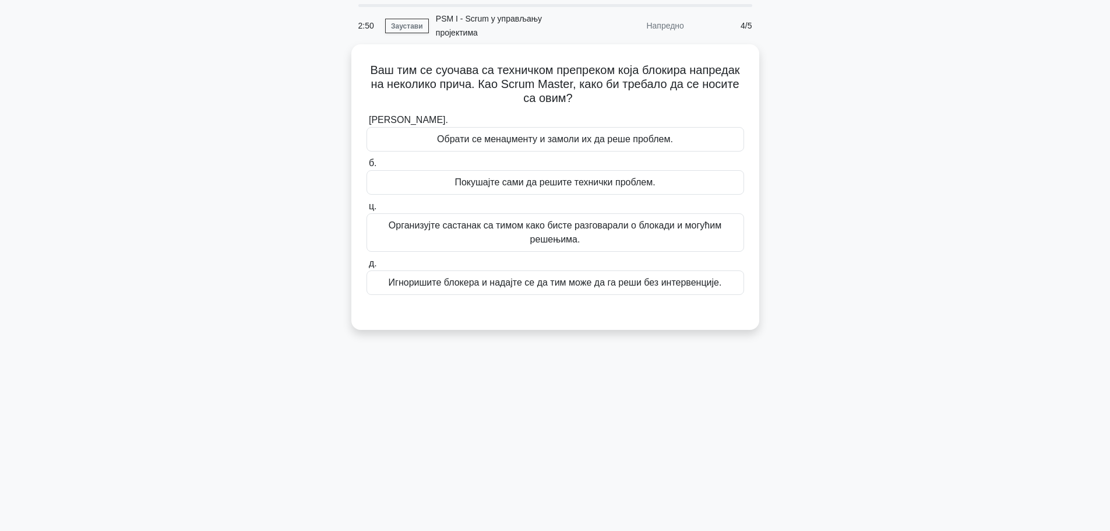
scroll to position [0, 0]
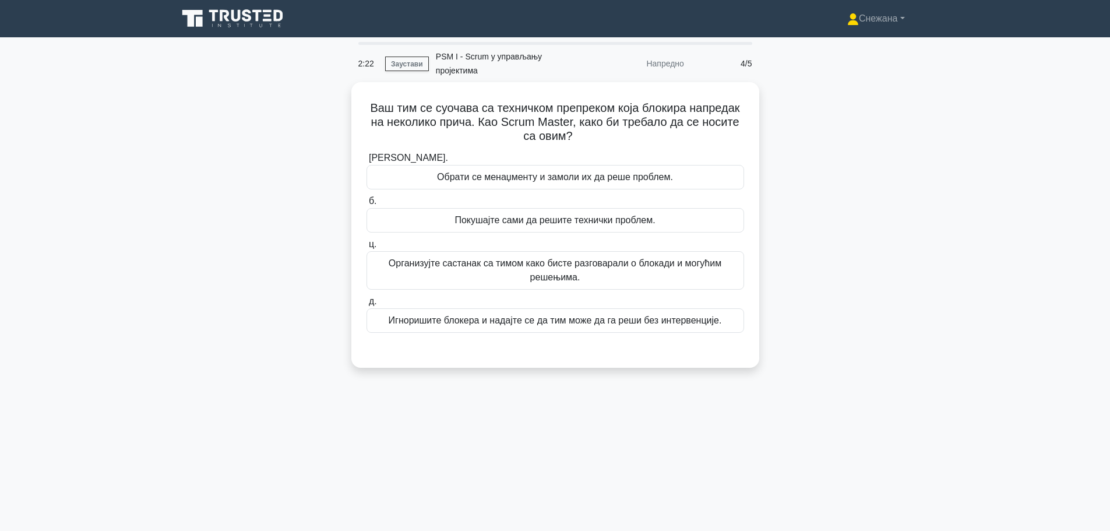
click at [413, 273] on font "Организујте састанак са тимом како бисте разговарали о блокади и могућим решењи…" at bounding box center [555, 270] width 367 height 28
click at [367, 248] on input "ц. Организујте састанак са тимом како бисте разговарали о блокади и могућим реш…" at bounding box center [367, 245] width 0 height 8
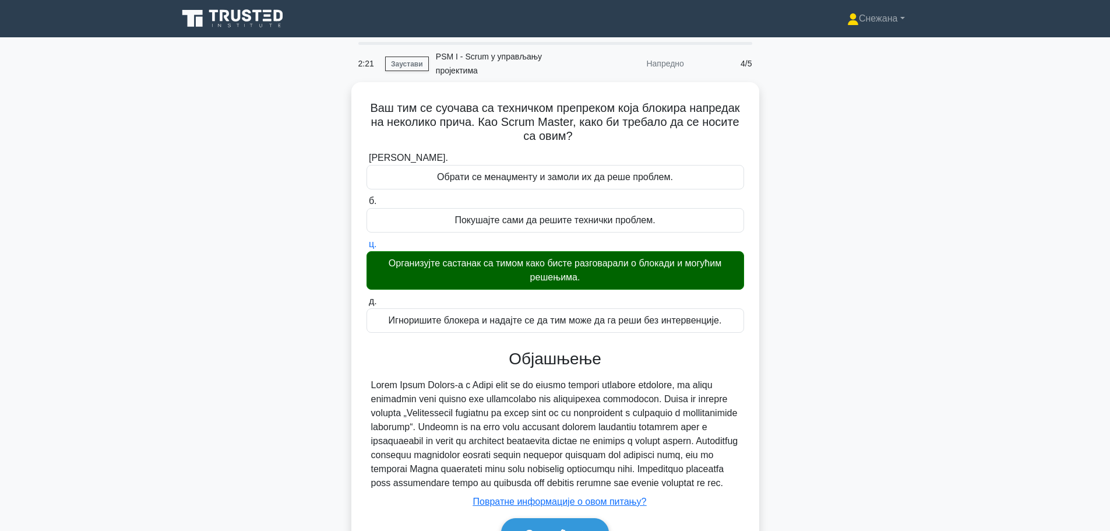
scroll to position [98, 0]
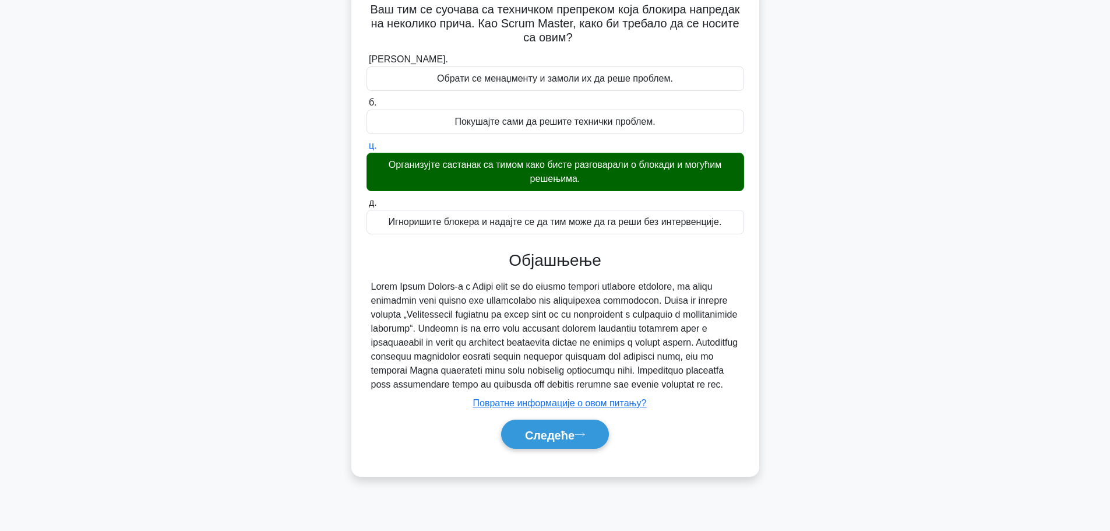
click at [585, 438] on icon at bounding box center [580, 434] width 10 height 6
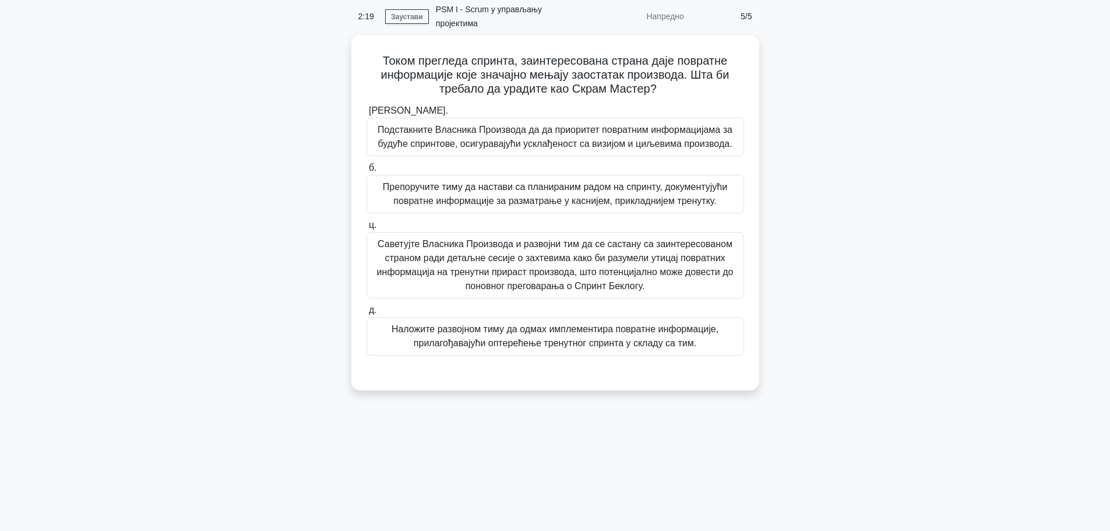
scroll to position [0, 0]
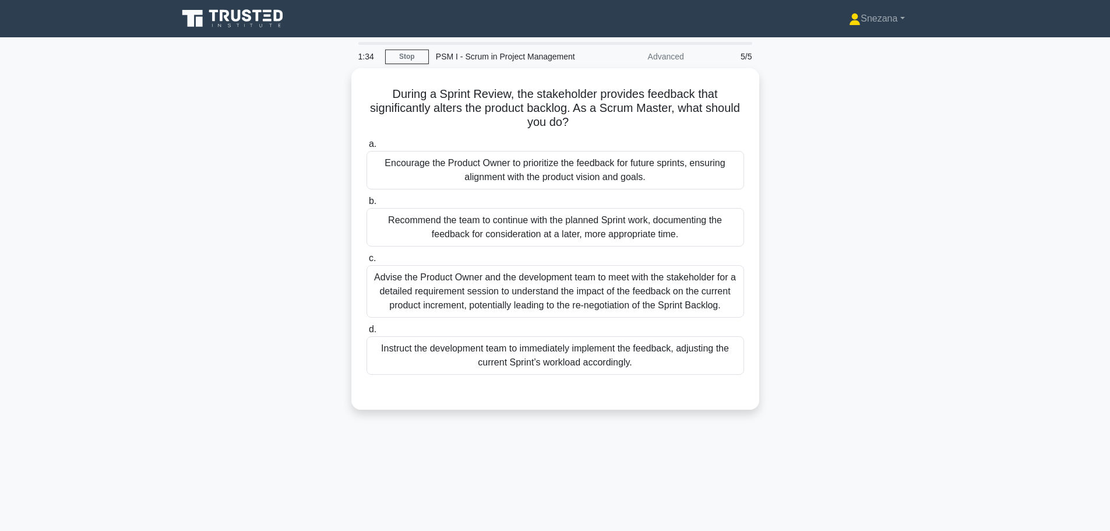
click at [400, 311] on div "Advise the Product Owner and the development team to meet with the stakeholder …" at bounding box center [556, 291] width 378 height 52
click at [367, 262] on input "c. Advise the Product Owner and the development team to meet with the stakehold…" at bounding box center [367, 259] width 0 height 8
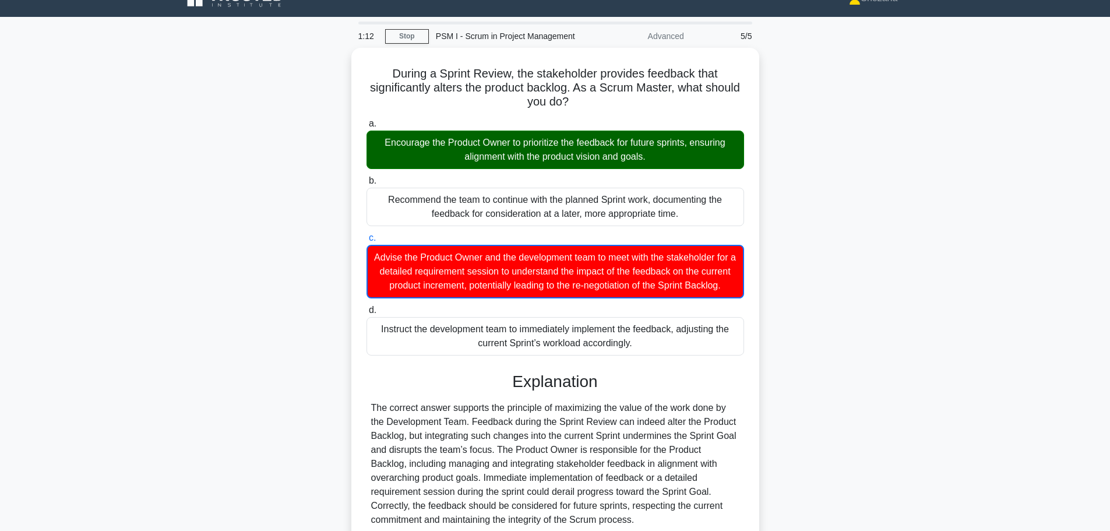
scroll to position [133, 0]
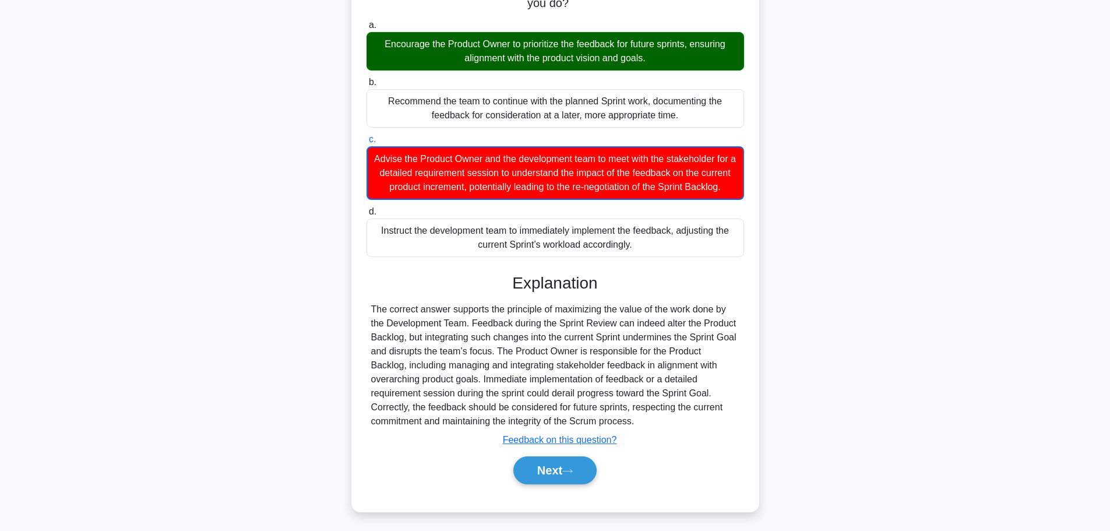
click at [565, 474] on button "Next" at bounding box center [554, 470] width 83 height 28
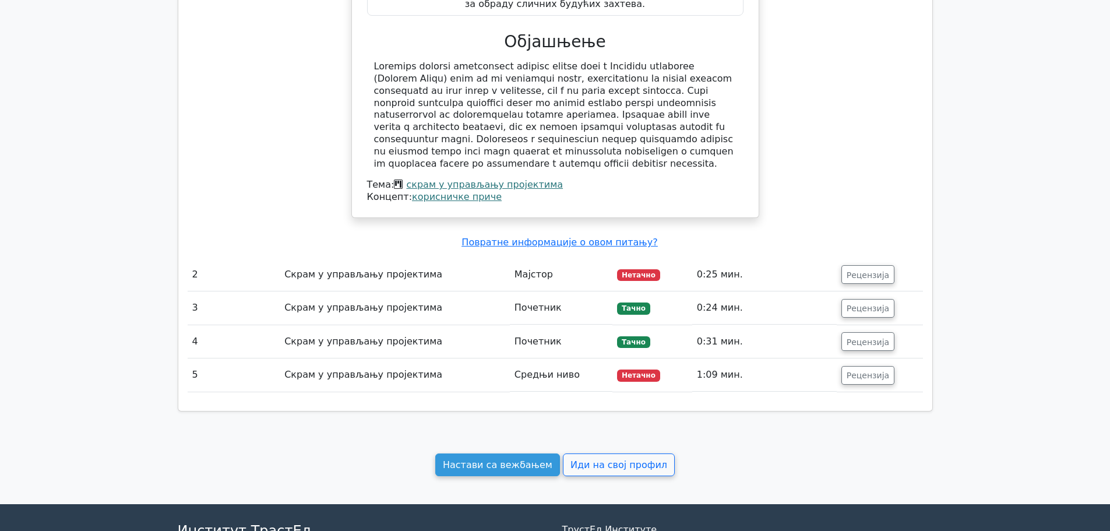
scroll to position [981, 0]
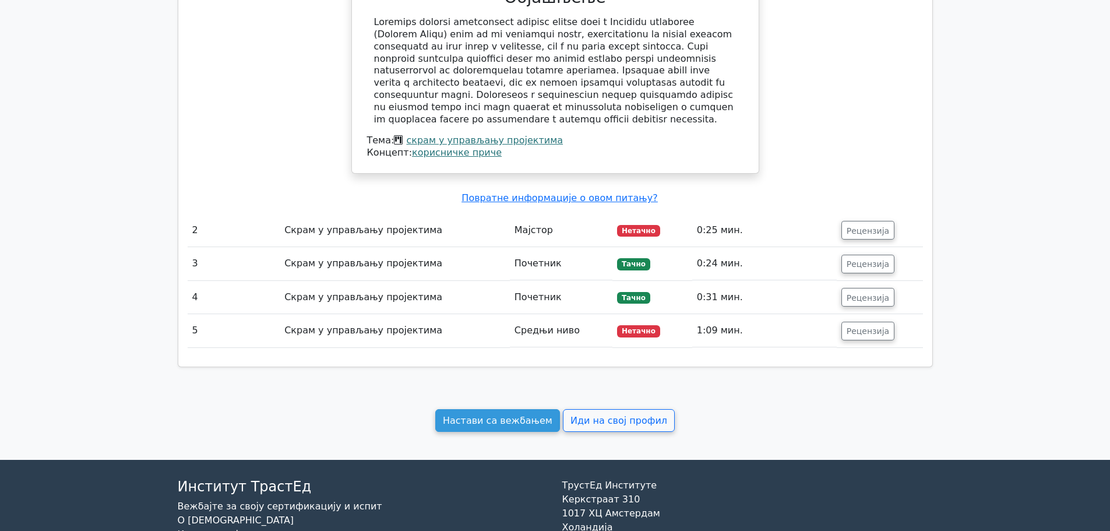
click at [842, 221] on button "Рецензија" at bounding box center [868, 230] width 53 height 19
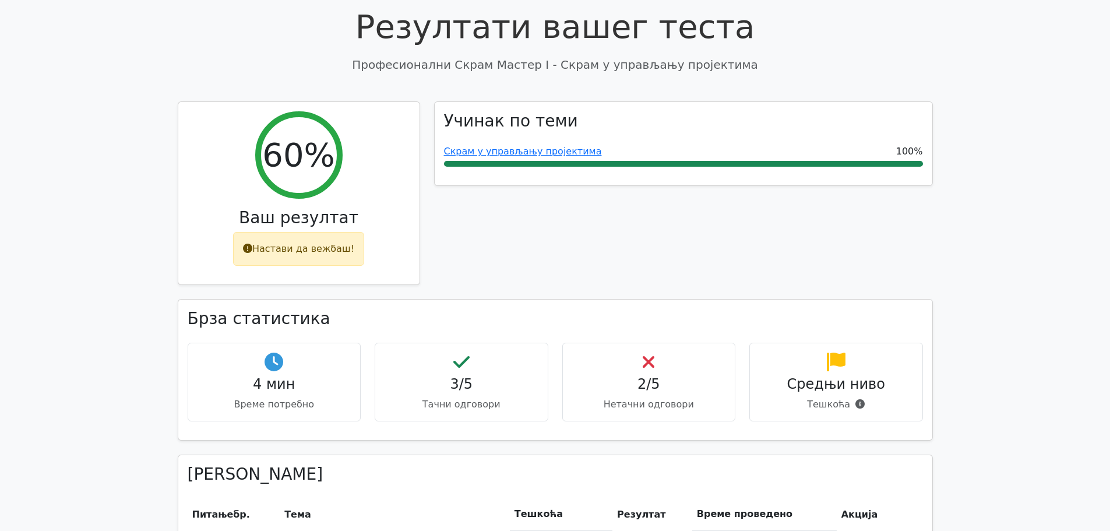
scroll to position [0, 0]
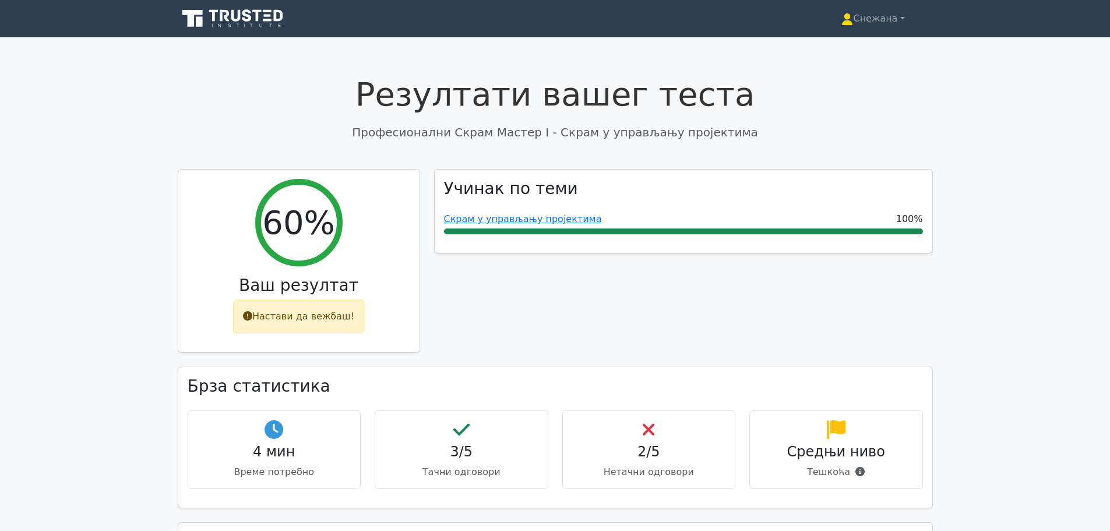
click at [309, 311] on font "Настави да вежбаш!" at bounding box center [303, 316] width 102 height 11
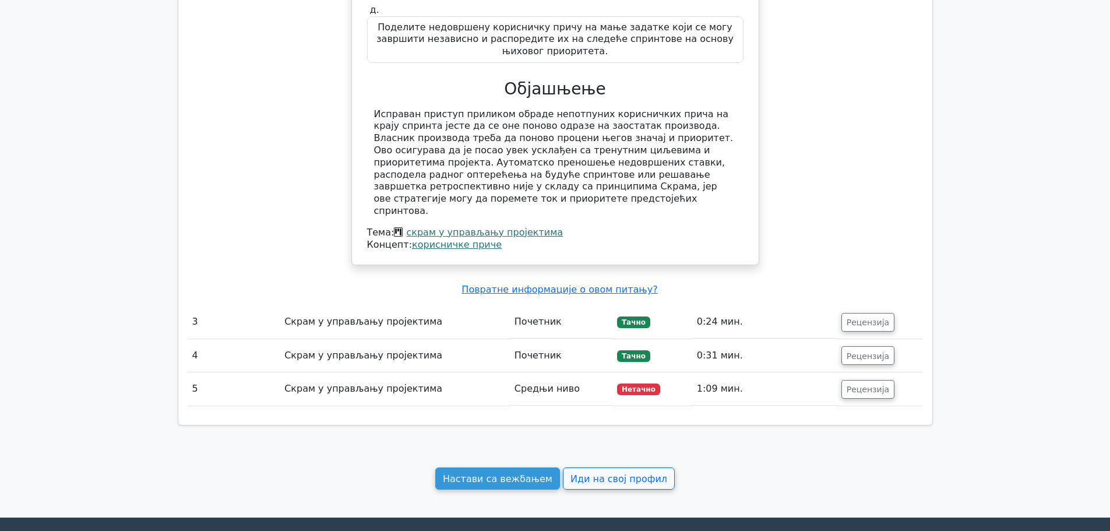
scroll to position [1544, 0]
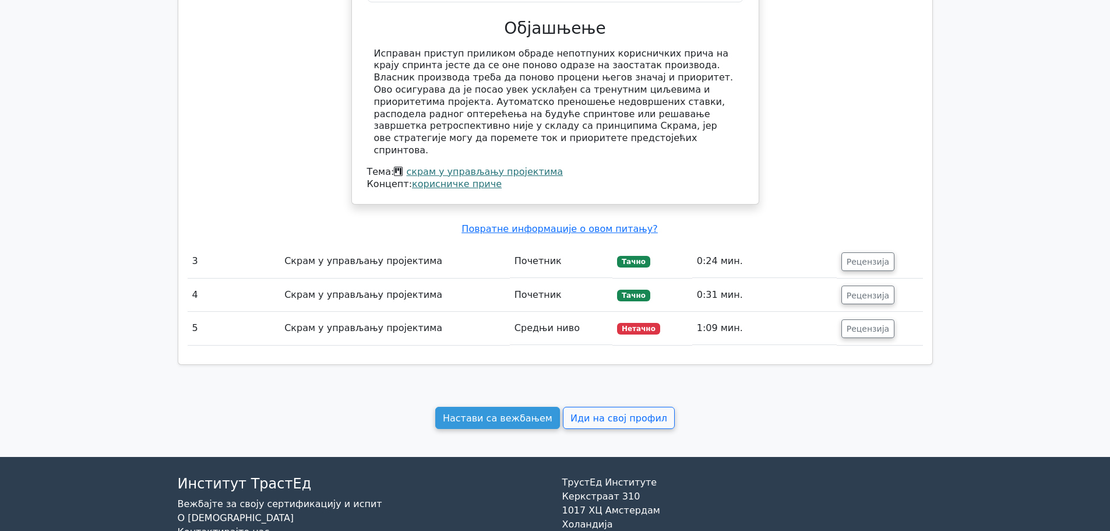
click at [519, 412] on font "Настави са вежбањем" at bounding box center [498, 417] width 110 height 11
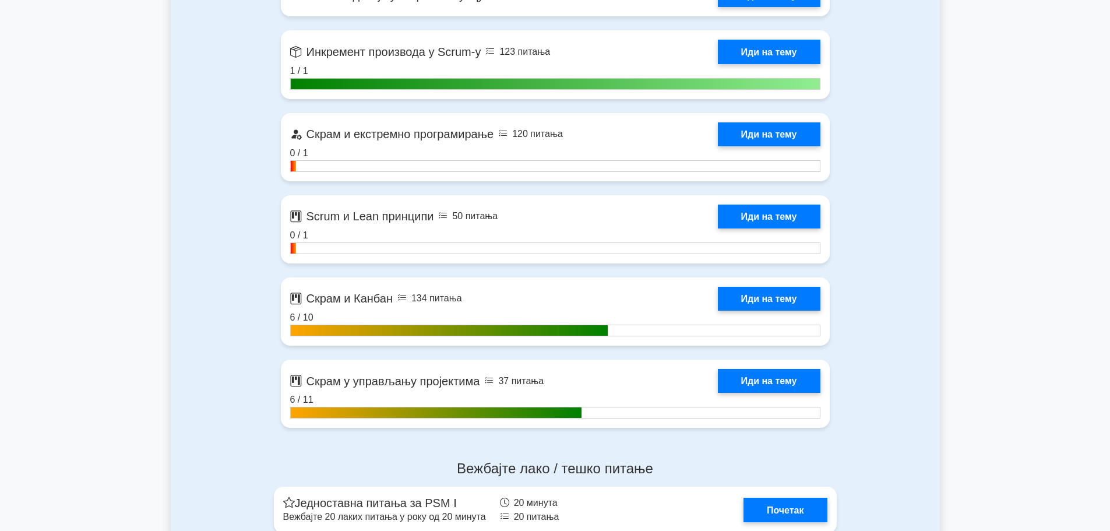
scroll to position [2437, 0]
